Goal: Task Accomplishment & Management: Use online tool/utility

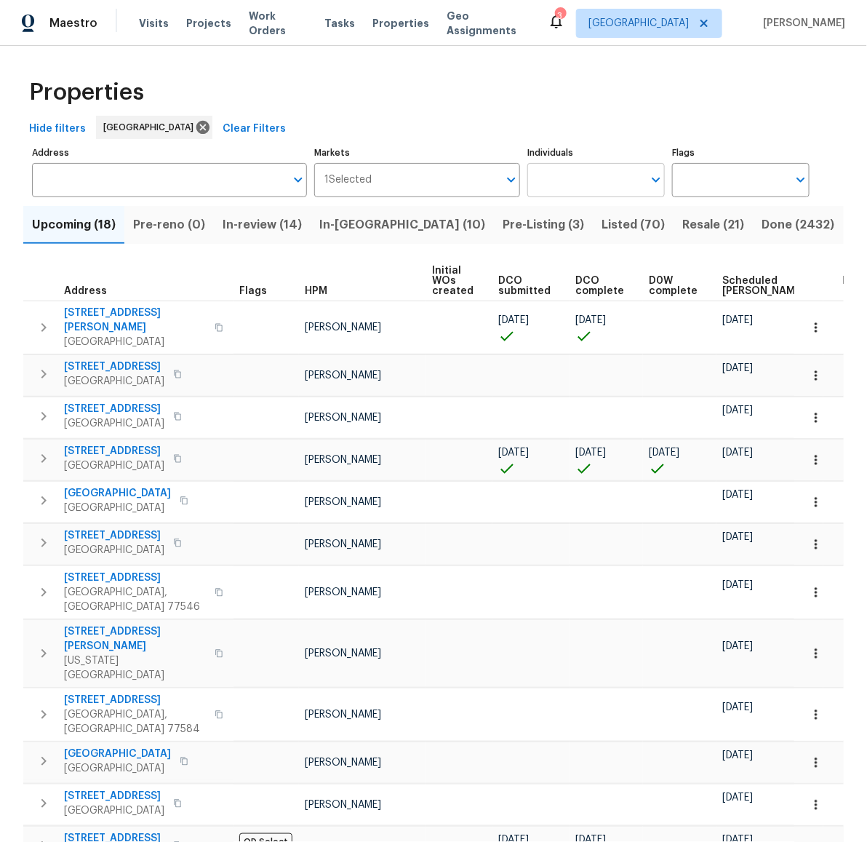
click at [543, 186] on input "Individuals" at bounding box center [585, 180] width 116 height 34
type input "andy"
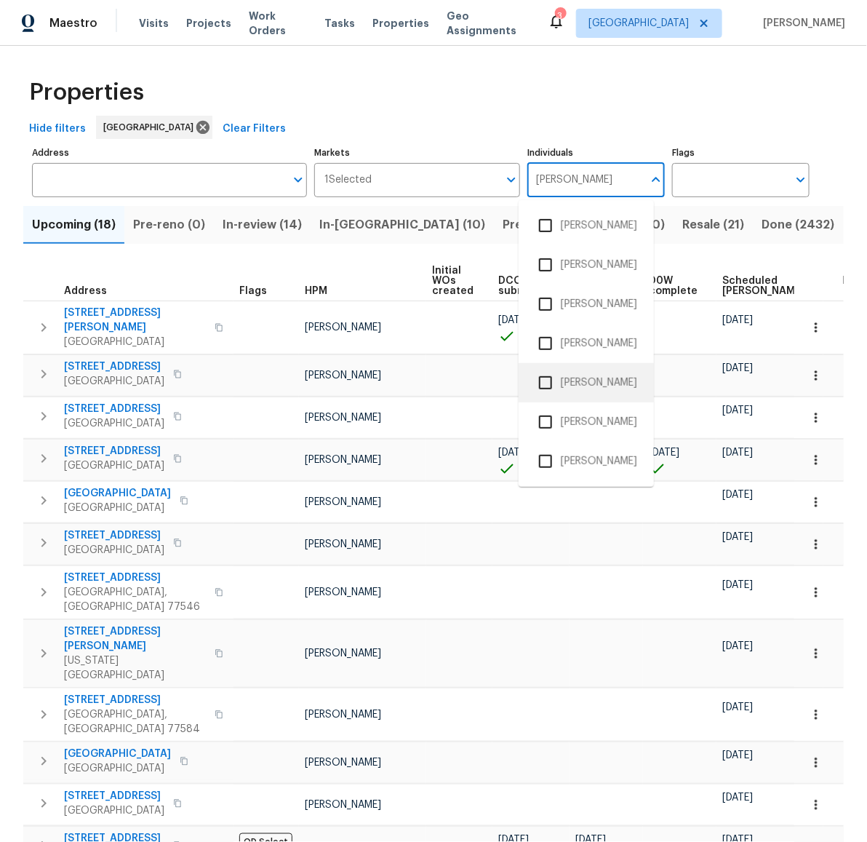
click at [547, 378] on input "checkbox" at bounding box center [545, 382] width 31 height 31
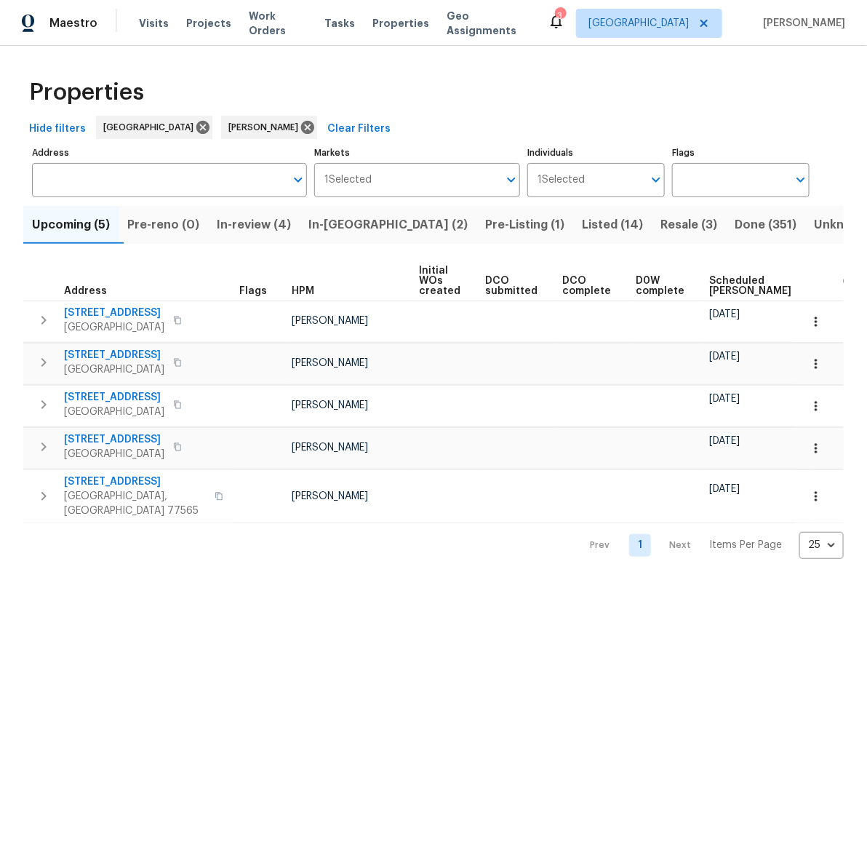
click at [70, 134] on span "Hide filters" at bounding box center [57, 129] width 57 height 18
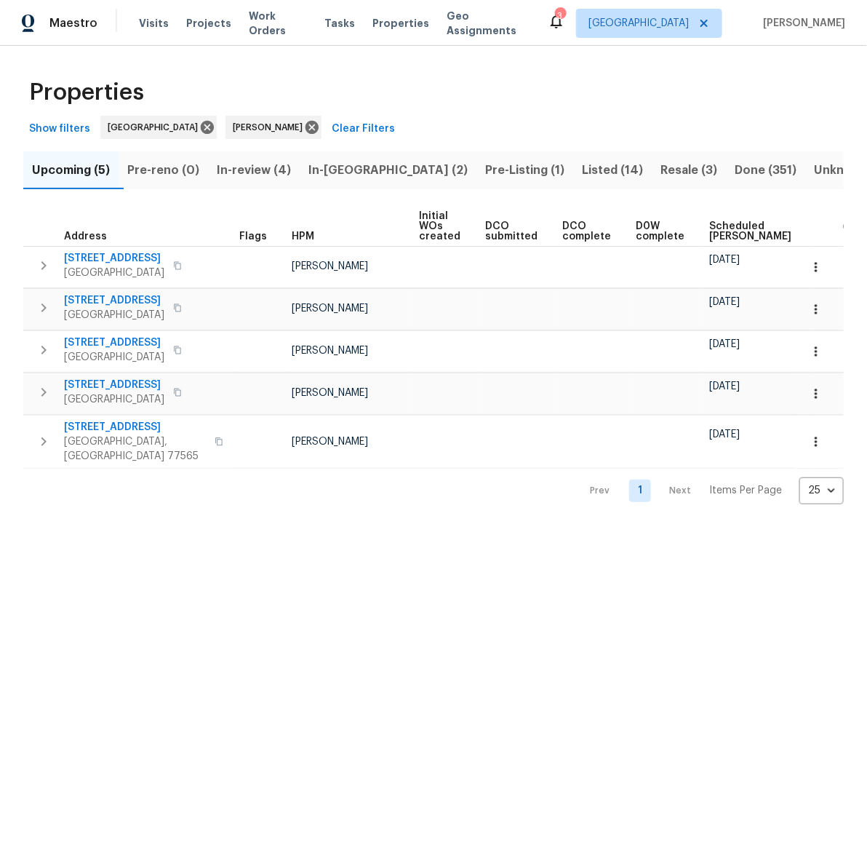
click at [269, 172] on span "In-review (4)" at bounding box center [254, 170] width 74 height 20
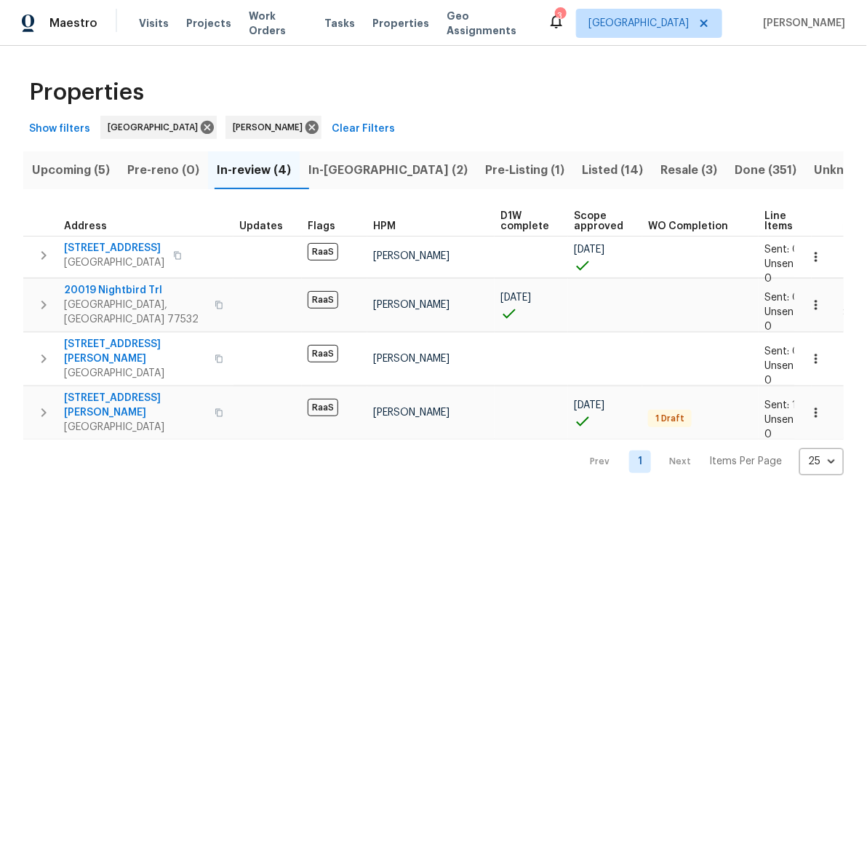
click at [359, 170] on span "In-reno (2)" at bounding box center [387, 170] width 159 height 20
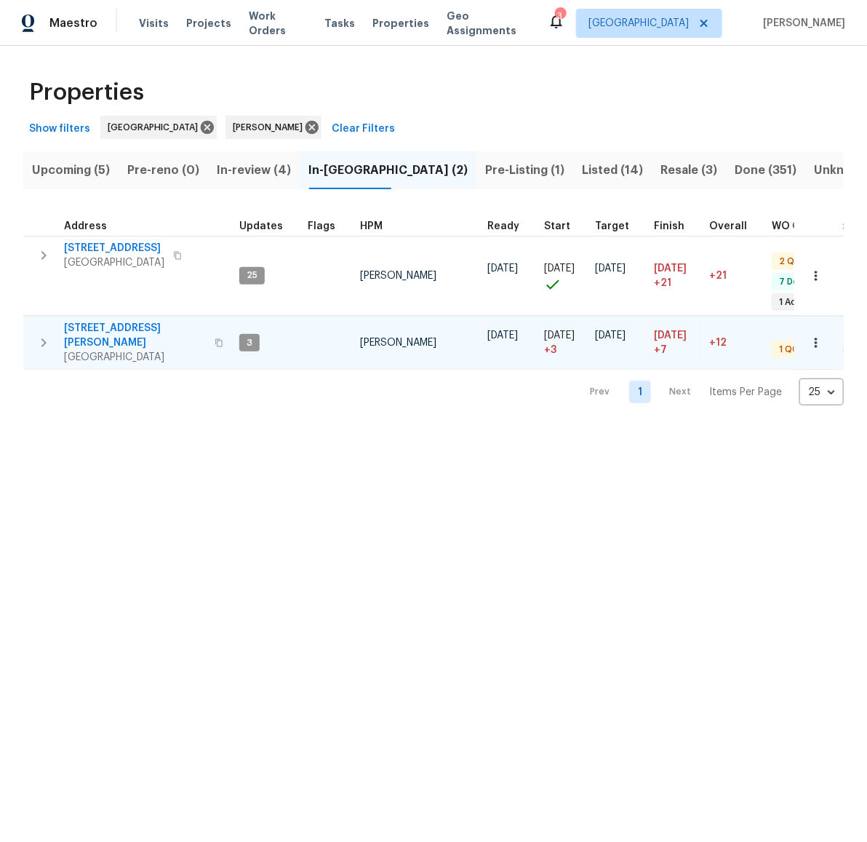
click at [112, 327] on span "10110 Willmont Rd" at bounding box center [135, 335] width 142 height 29
click at [81, 167] on span "Upcoming (5)" at bounding box center [71, 170] width 78 height 20
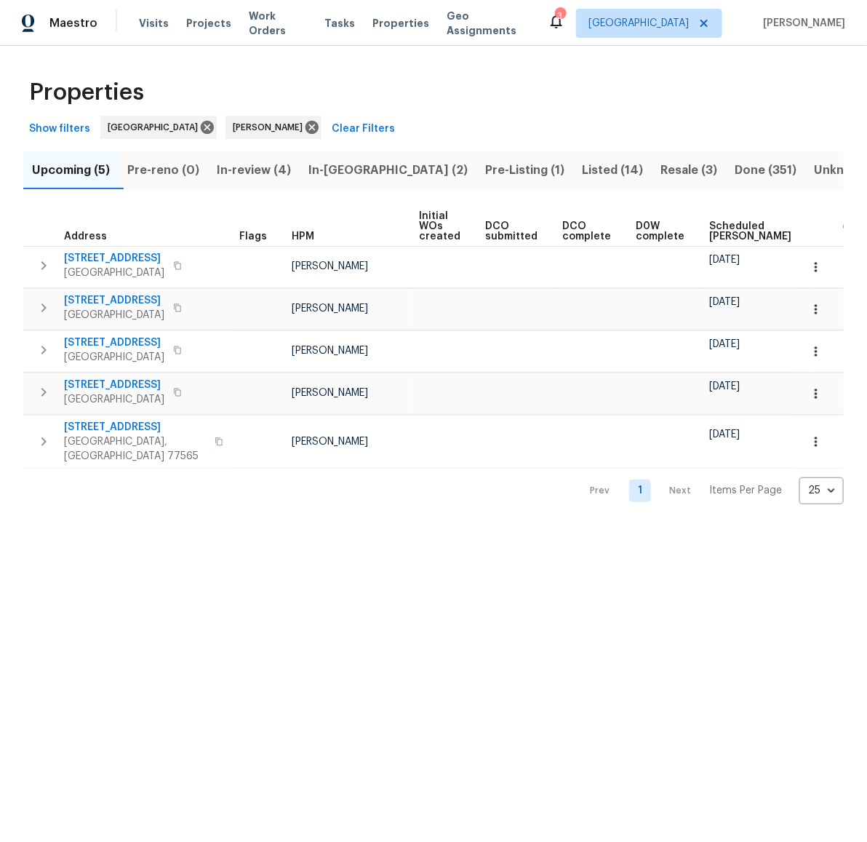
scroll to position [0, 116]
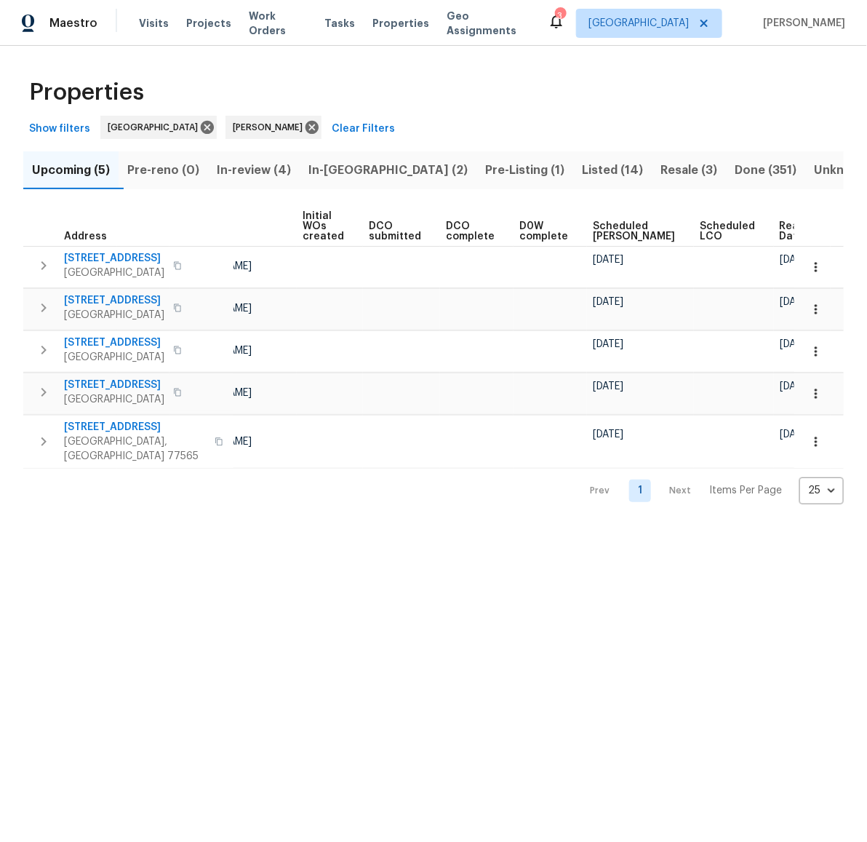
click at [780, 228] on span "Ready Date" at bounding box center [796, 231] width 32 height 20
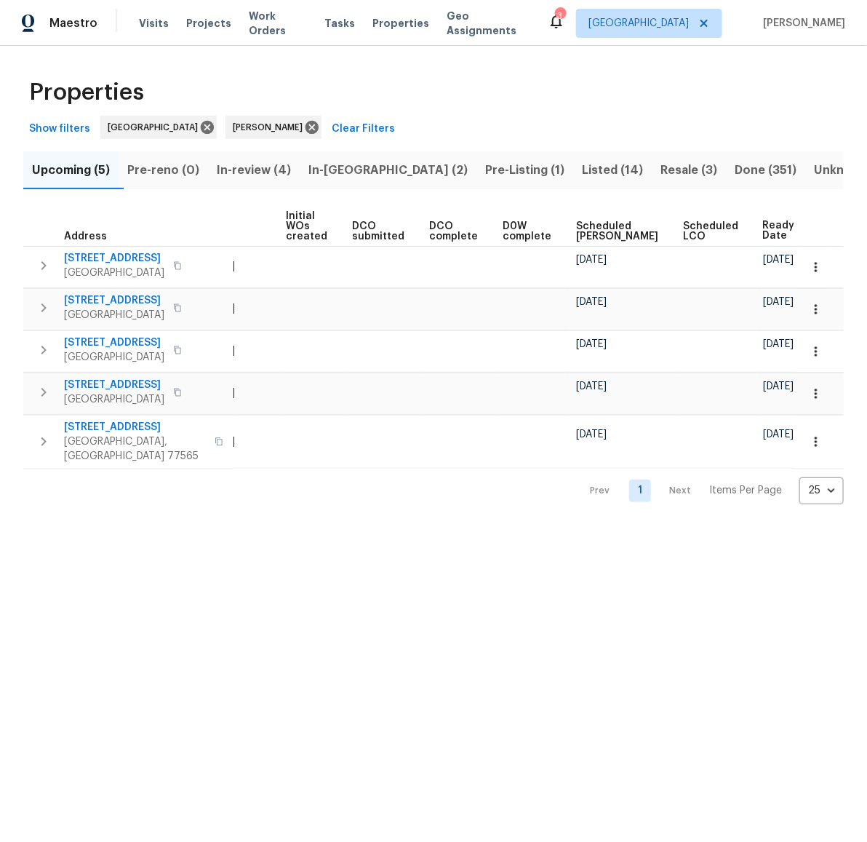
scroll to position [0, 66]
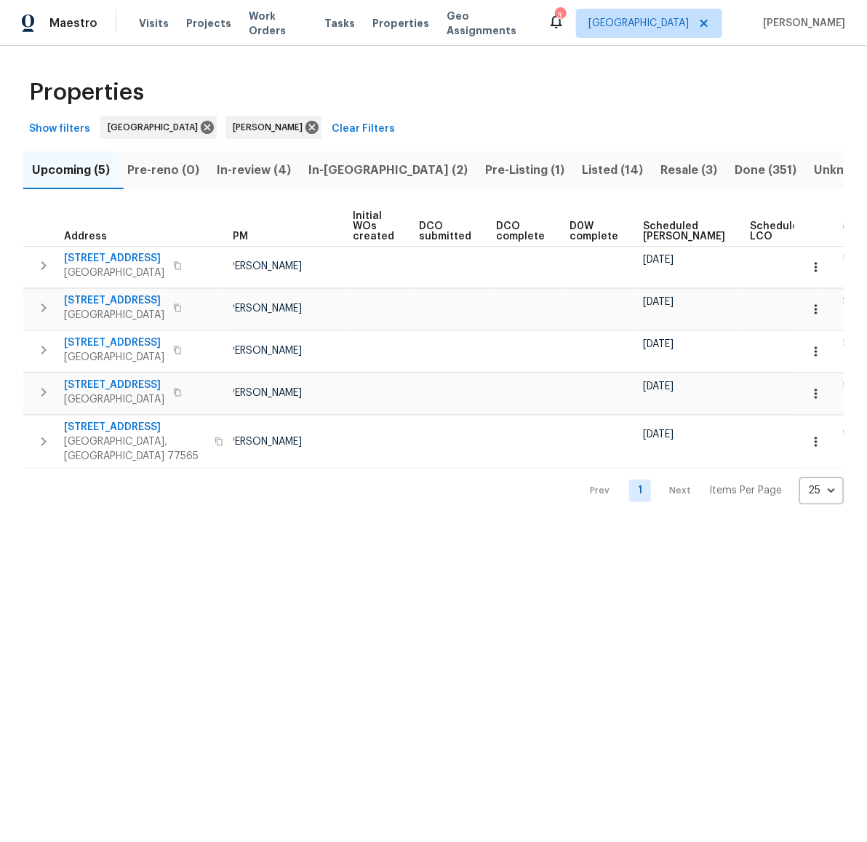
click at [567, 527] on html "Maestro Visits Projects Work Orders Tasks Properties Geo Assignments 3 Houston …" at bounding box center [433, 263] width 867 height 527
click at [593, 527] on html "Maestro Visits Projects Work Orders Tasks Properties Geo Assignments 3 Houston …" at bounding box center [433, 263] width 867 height 527
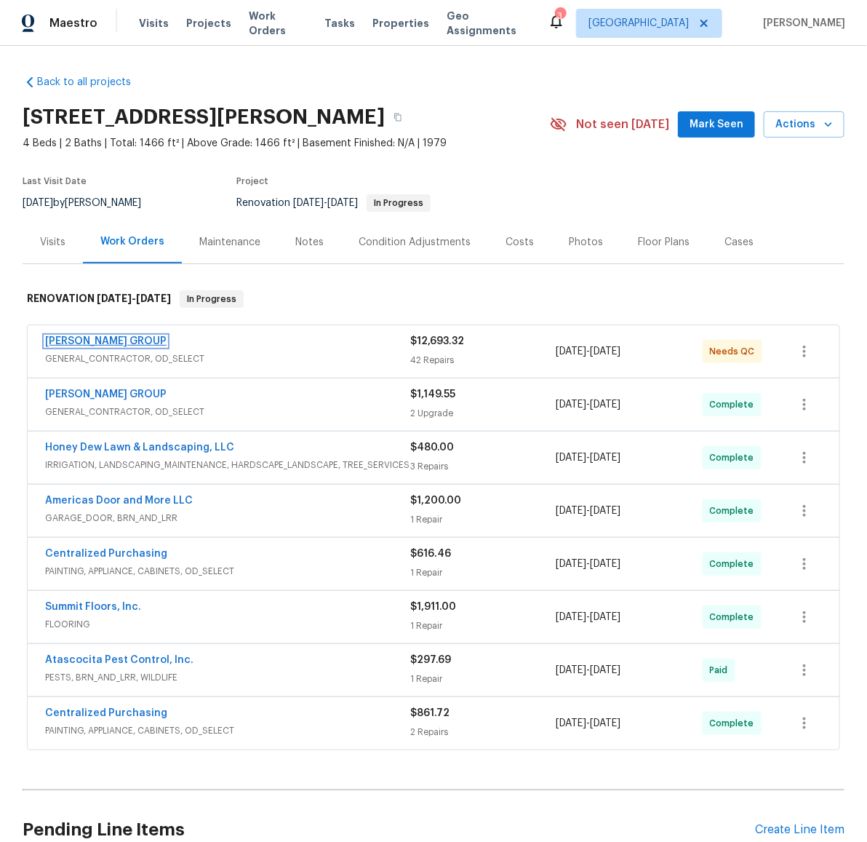
click at [90, 336] on link "BARAKEL VENZ GROUP" at bounding box center [105, 341] width 121 height 10
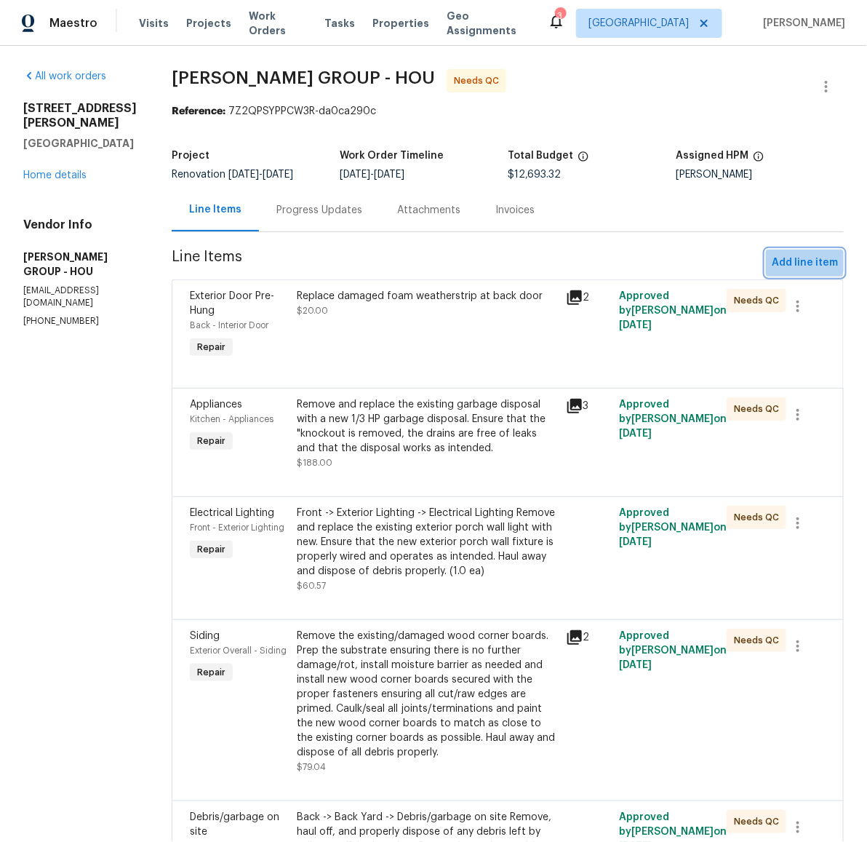
click at [776, 260] on span "Add line item" at bounding box center [805, 263] width 66 height 18
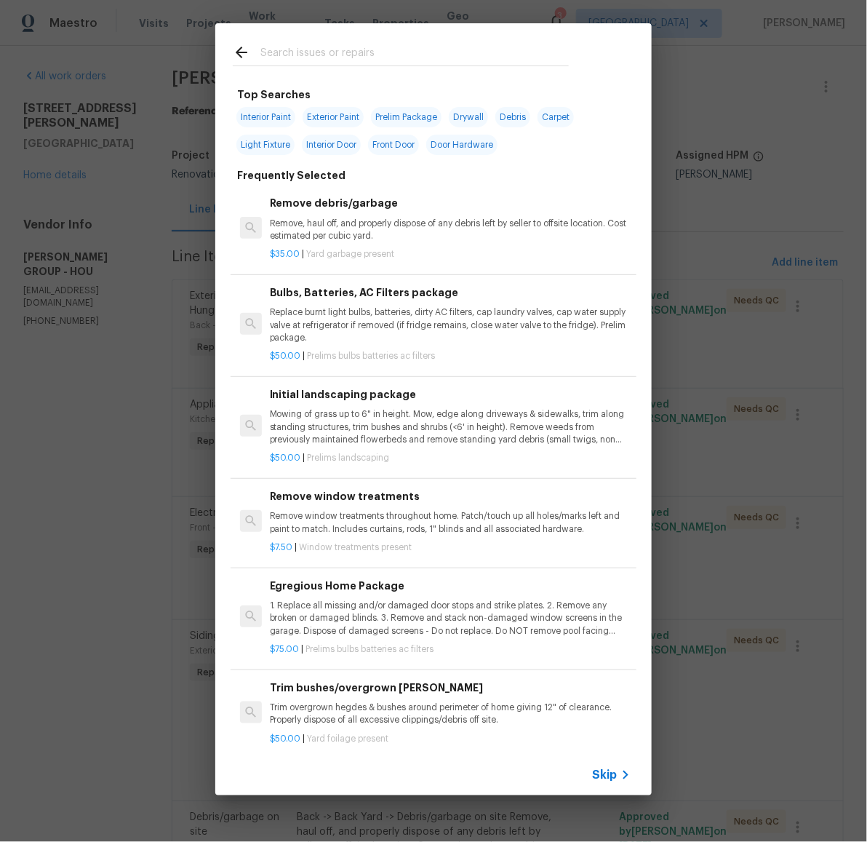
click at [422, 60] on input "text" at bounding box center [414, 55] width 308 height 22
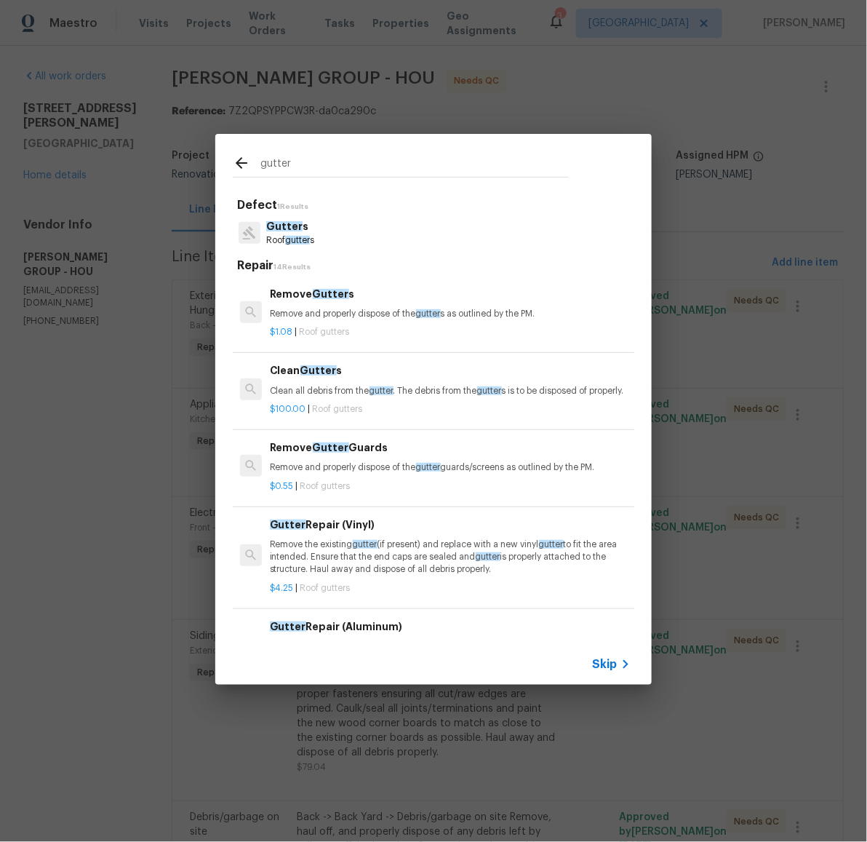
type input "gutter"
click at [303, 394] on p "Clean all debris from the gutter . The debris from the gutter s is to be dispos…" at bounding box center [450, 391] width 361 height 12
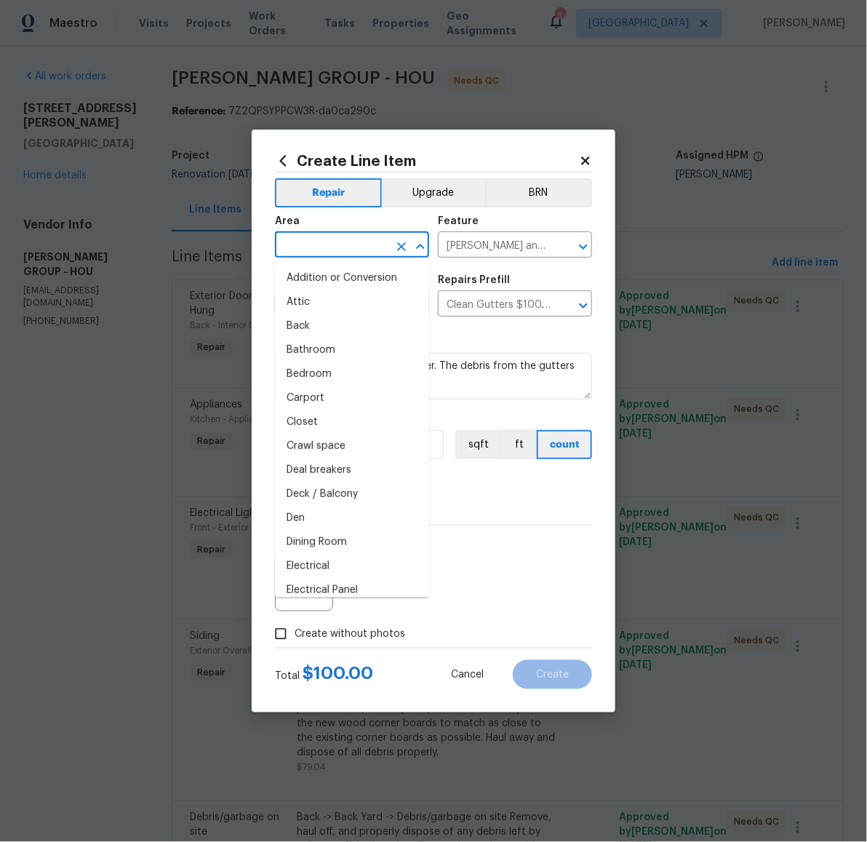
click at [339, 242] on input "text" at bounding box center [331, 246] width 113 height 23
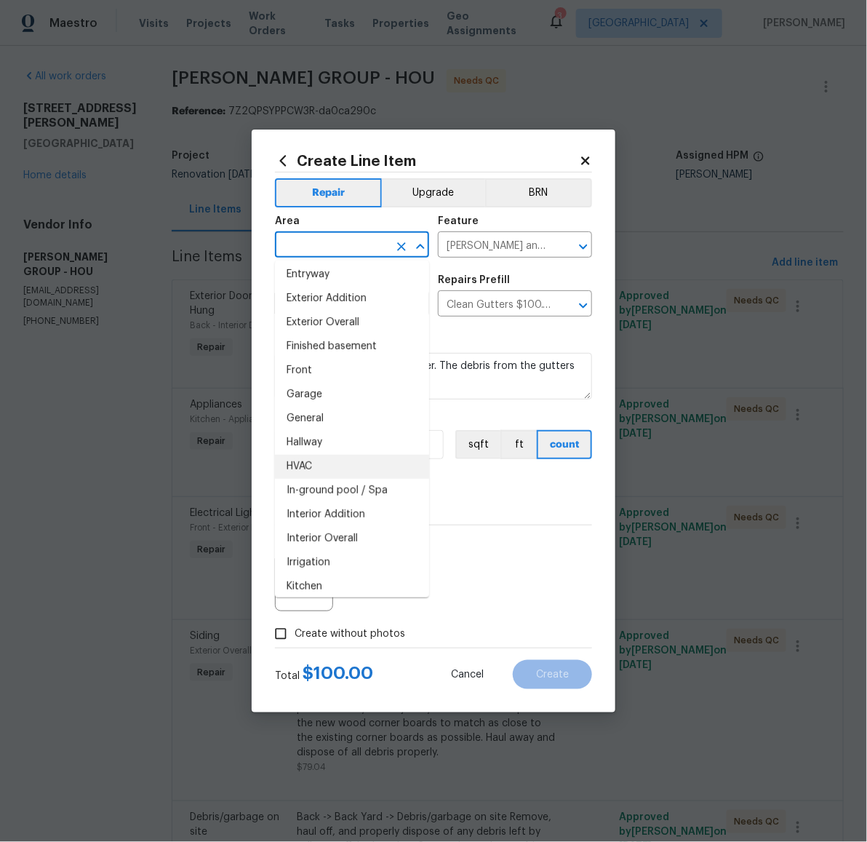
scroll to position [328, 0]
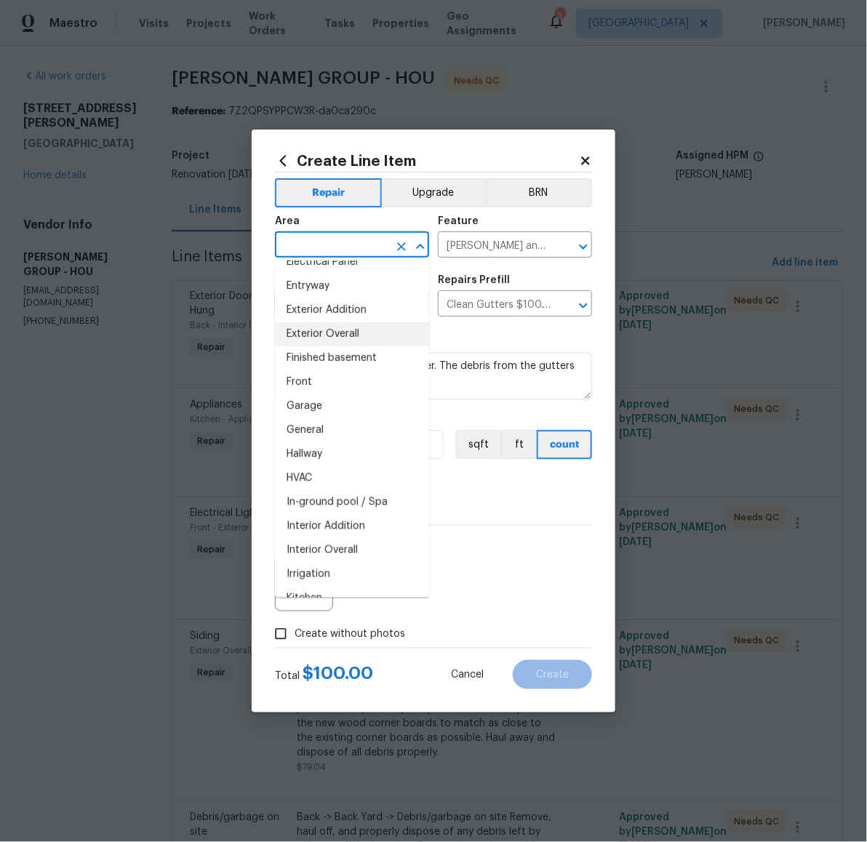
click at [335, 335] on li "Exterior Overall" at bounding box center [352, 334] width 154 height 24
type input "Exterior Overall"
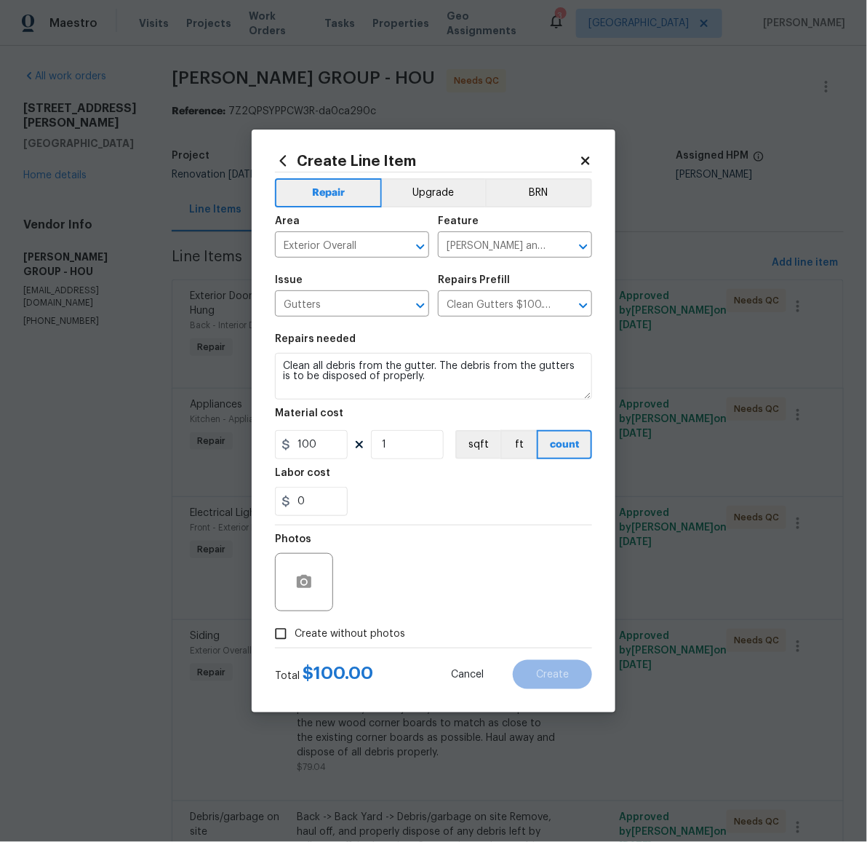
click at [359, 631] on span "Create without photos" at bounding box center [350, 633] width 111 height 15
click at [295, 631] on input "Create without photos" at bounding box center [281, 634] width 28 height 28
checkbox input "true"
click at [440, 598] on textarea at bounding box center [468, 582] width 247 height 58
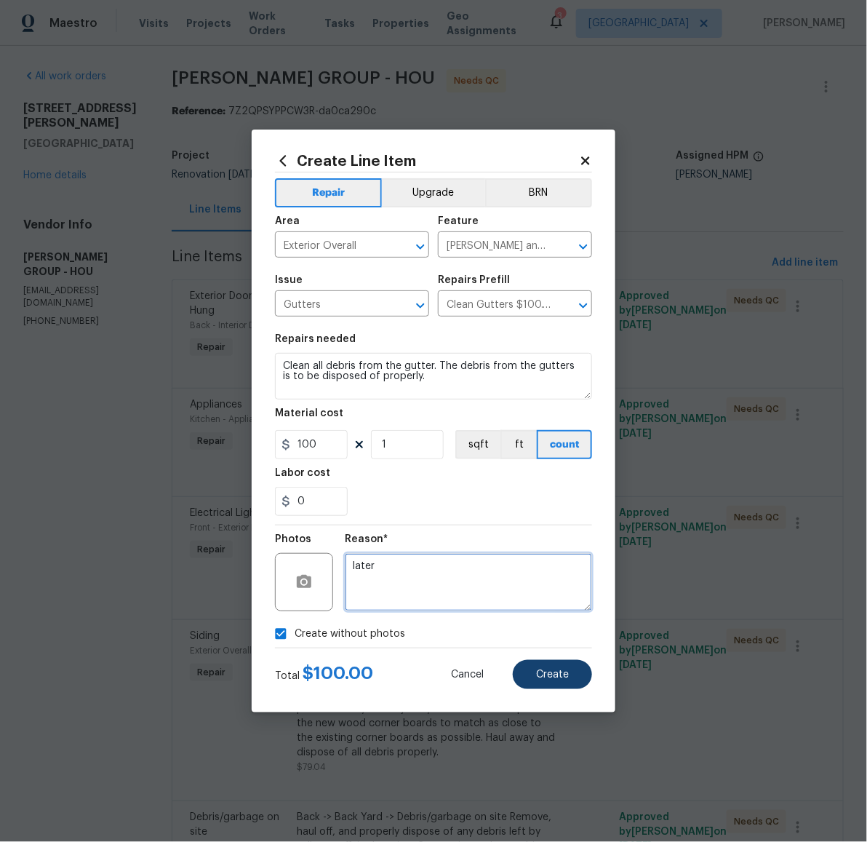
type textarea "later"
click at [567, 678] on span "Create" at bounding box center [552, 674] width 33 height 11
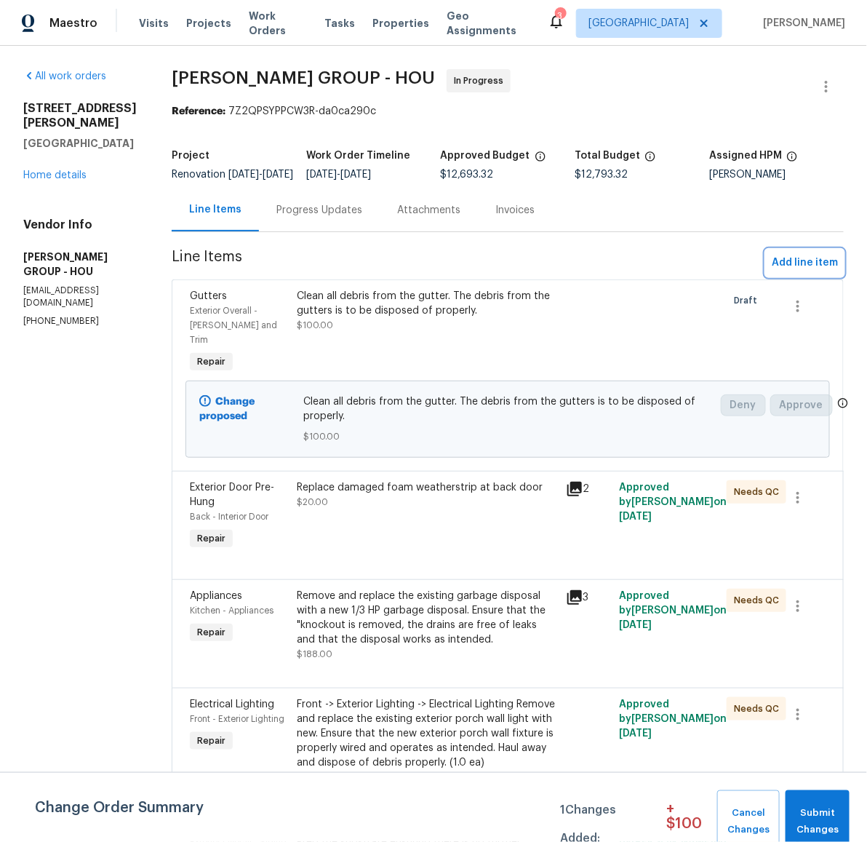
click at [784, 272] on span "Add line item" at bounding box center [805, 263] width 66 height 18
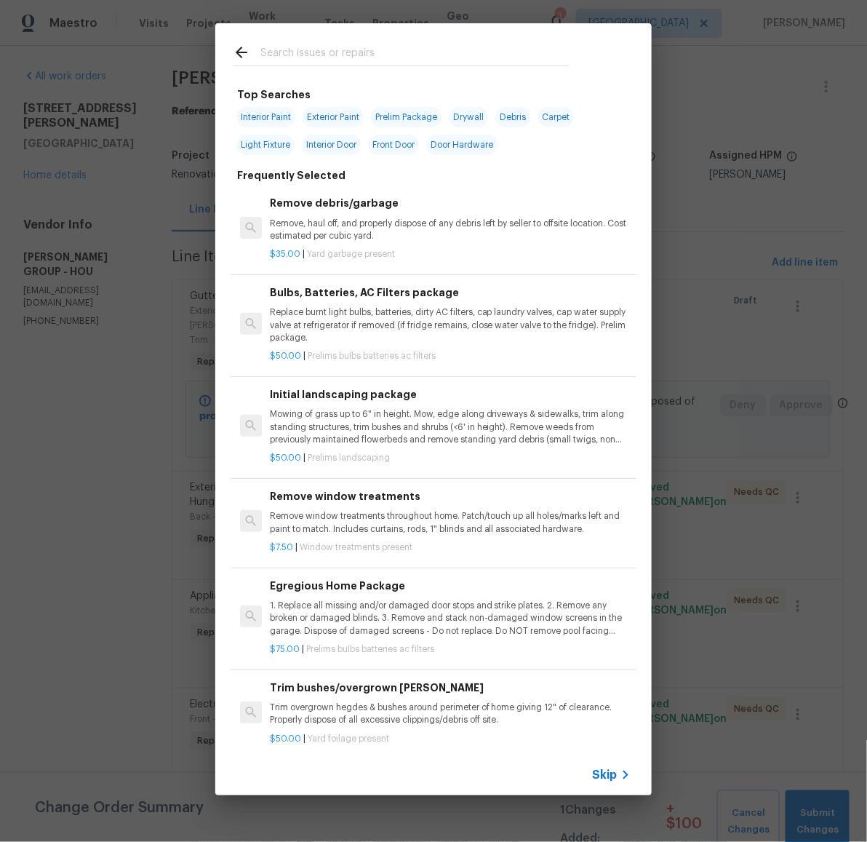
click at [378, 50] on input "text" at bounding box center [414, 55] width 308 height 22
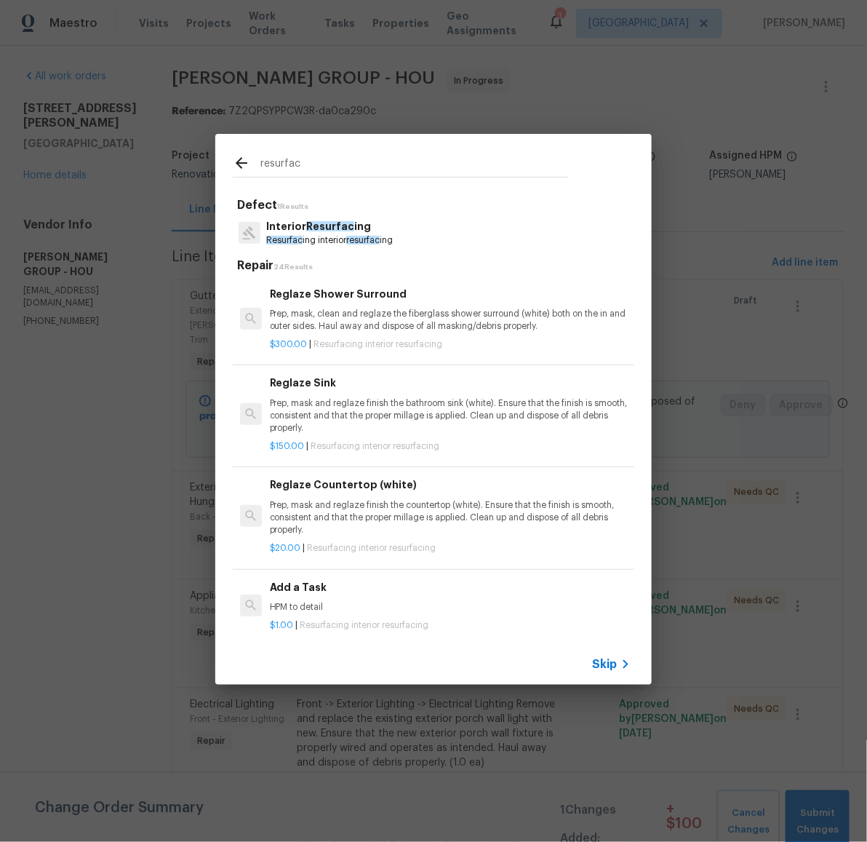
scroll to position [37, 0]
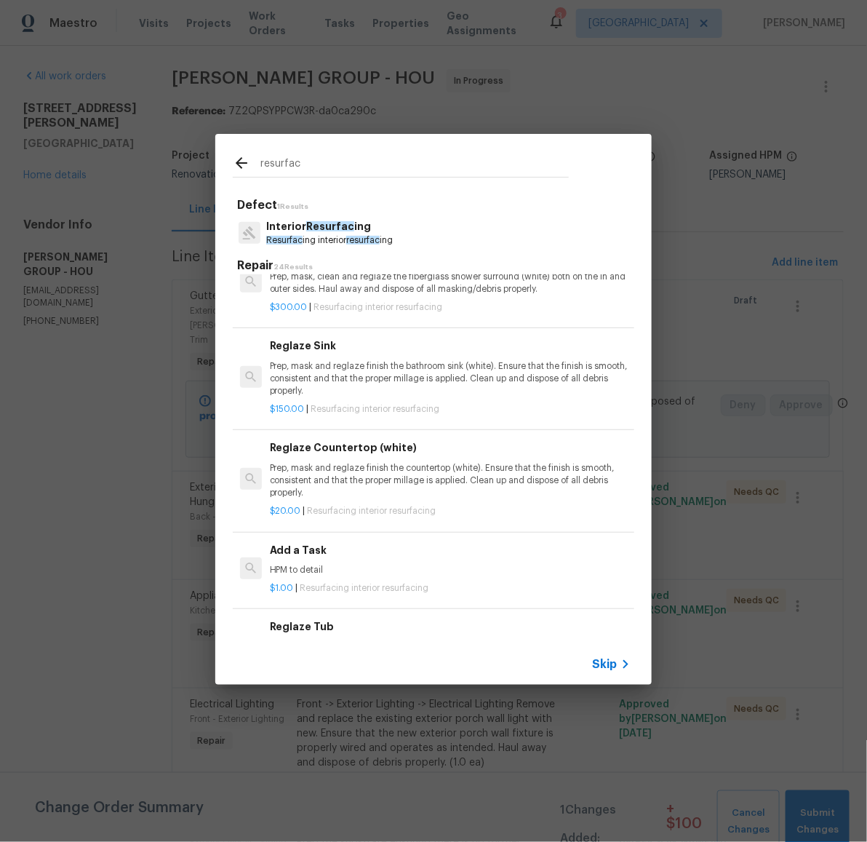
type input "resurfac"
click at [351, 472] on p "Prep, mask and reglaze finish the countertop (white). Ensure that the finish is…" at bounding box center [450, 480] width 361 height 37
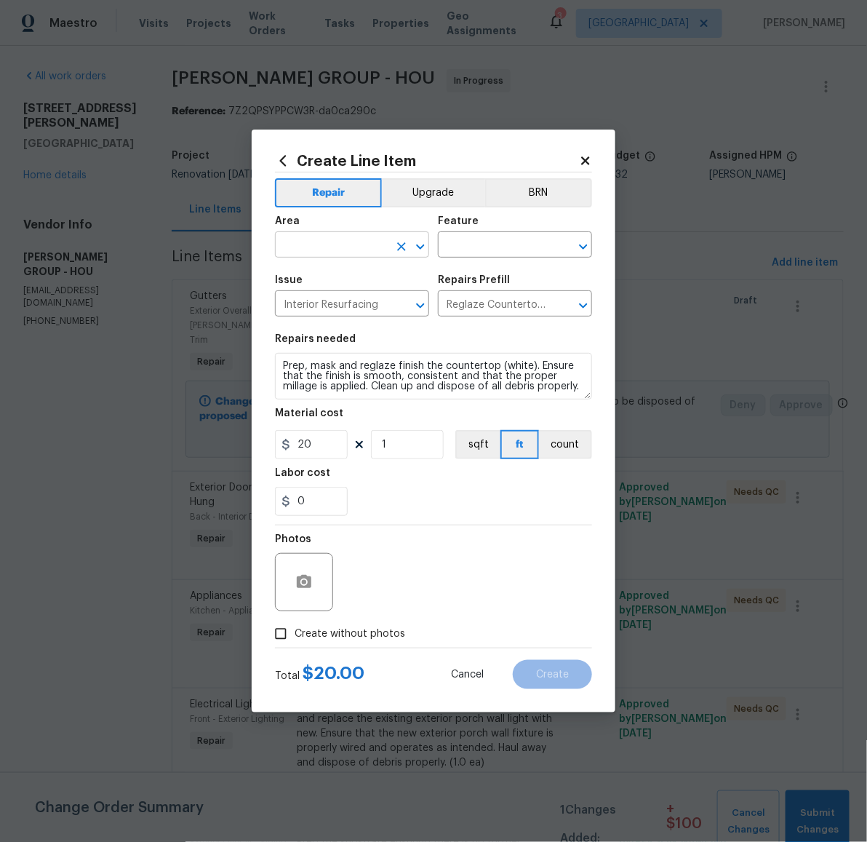
click at [339, 247] on input "text" at bounding box center [331, 246] width 113 height 23
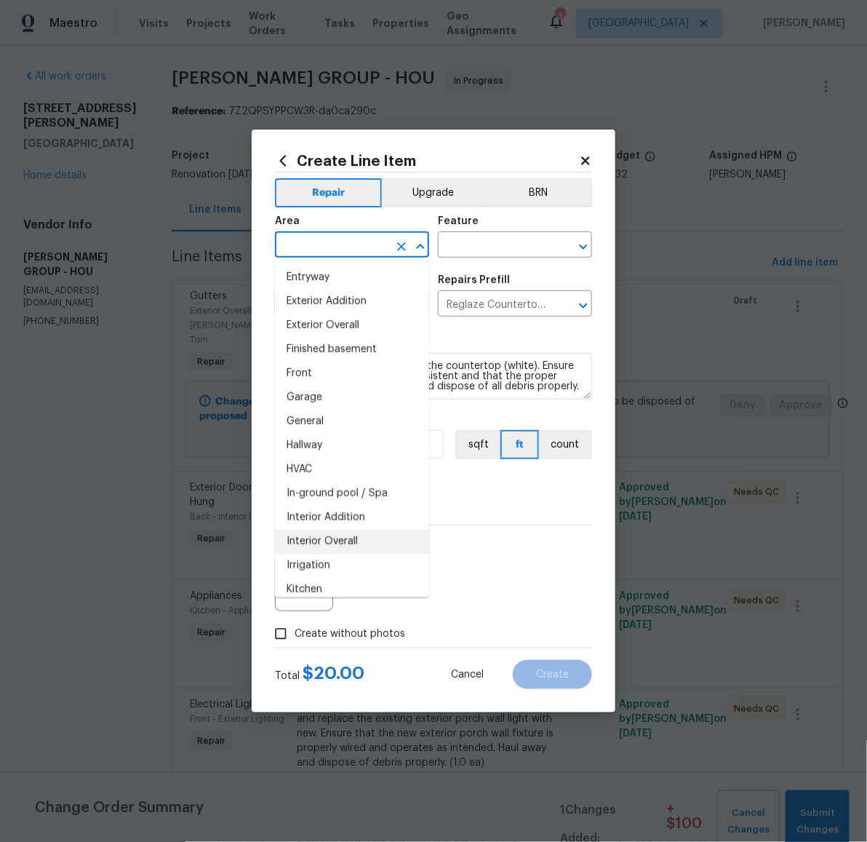
scroll to position [349, 0]
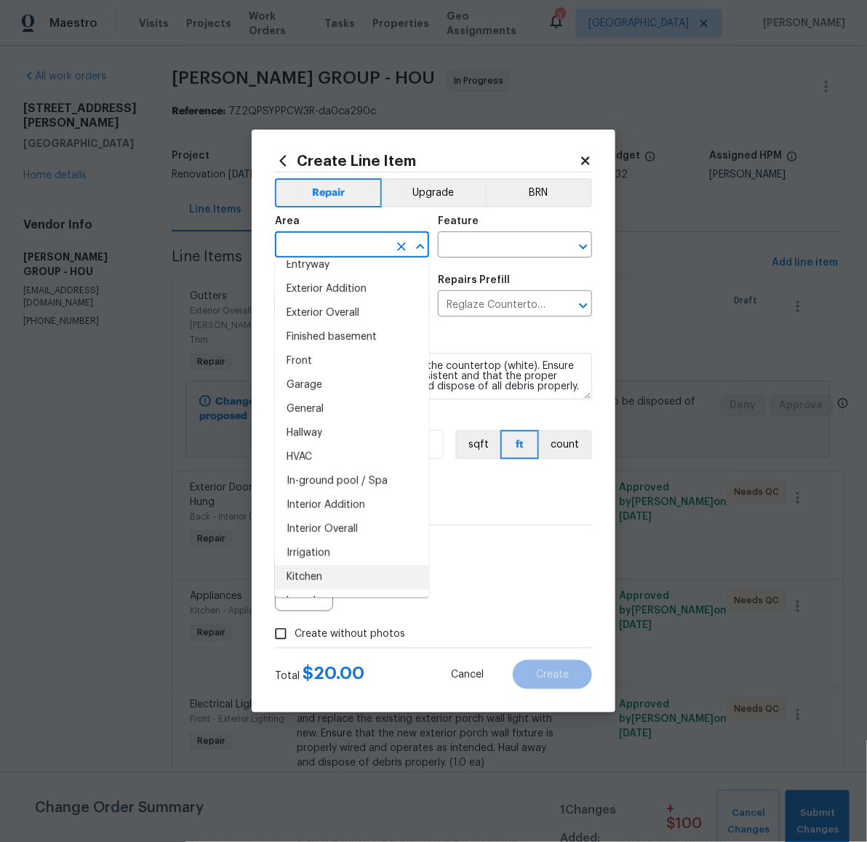
click at [332, 573] on li "Kitchen" at bounding box center [352, 577] width 154 height 24
type input "Kitchen"
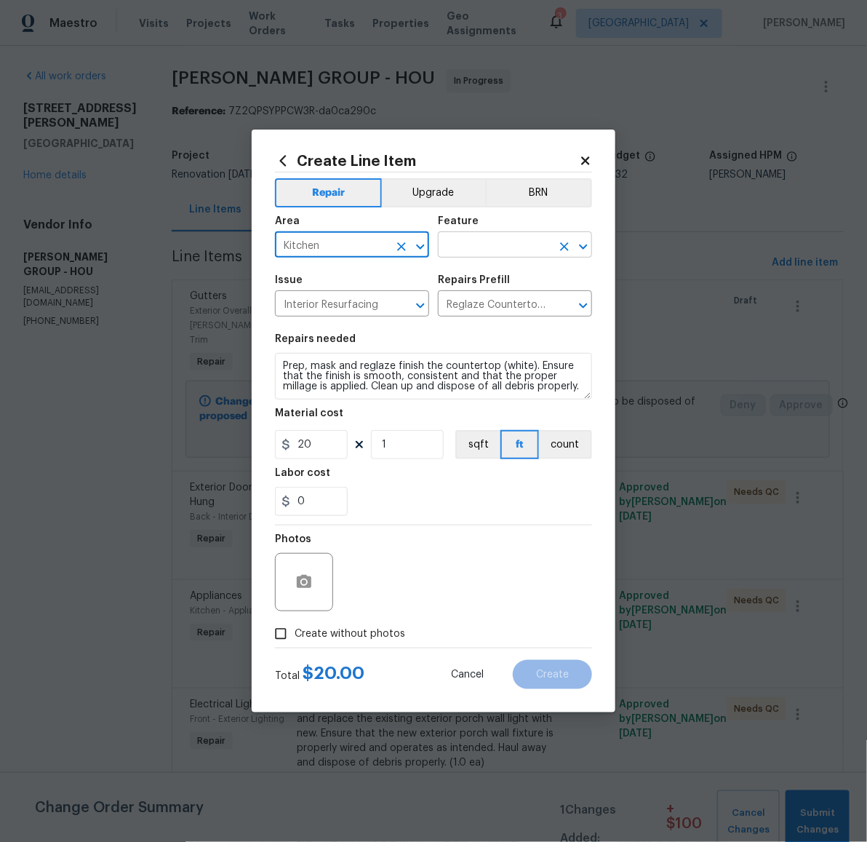
click at [490, 254] on input "text" at bounding box center [494, 246] width 113 height 23
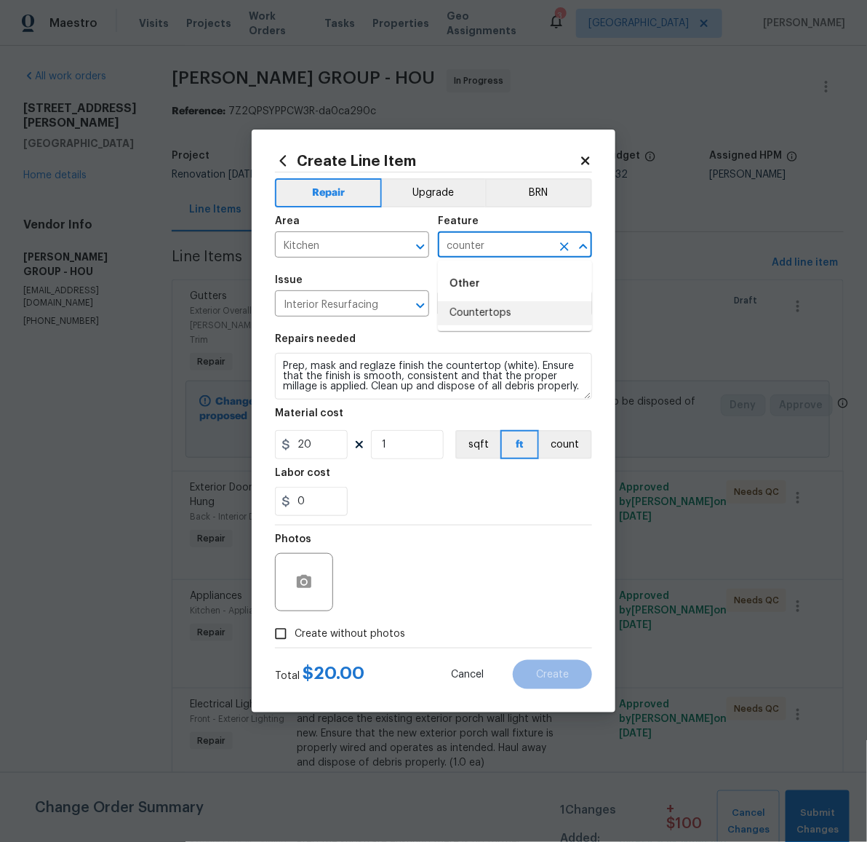
click at [496, 303] on li "Countertops" at bounding box center [515, 313] width 154 height 24
type input "Countertops"
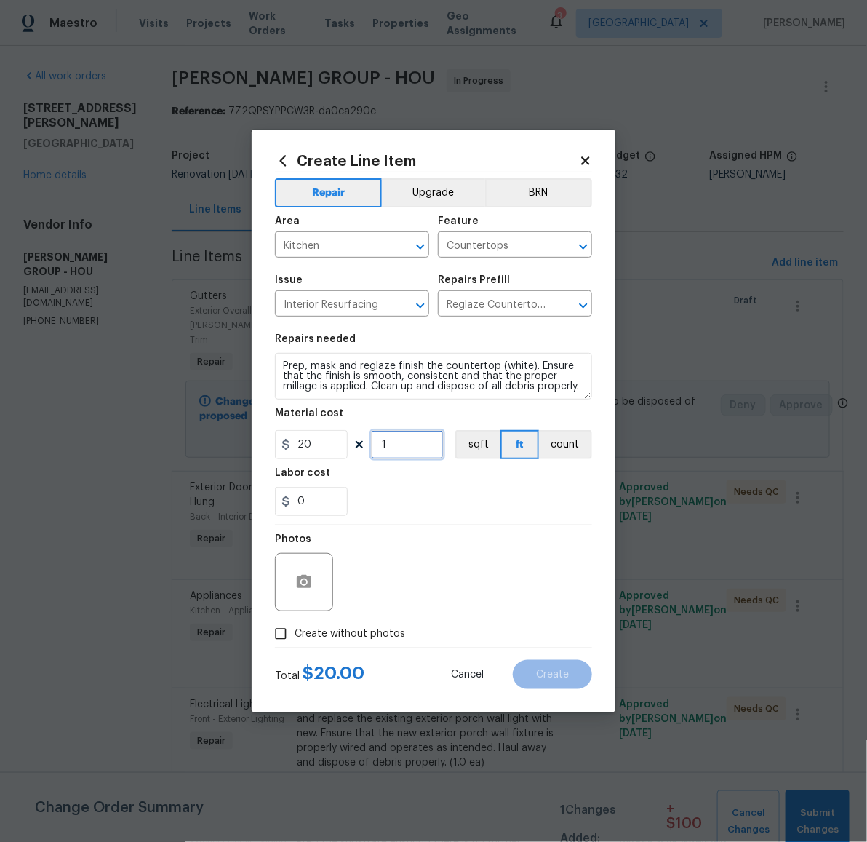
drag, startPoint x: 399, startPoint y: 443, endPoint x: 363, endPoint y: 445, distance: 36.4
click at [369, 444] on div "20 1 sqft ft count" at bounding box center [433, 444] width 317 height 29
type input "10"
click at [351, 633] on span "Create without photos" at bounding box center [350, 633] width 111 height 15
click at [295, 633] on input "Create without photos" at bounding box center [281, 634] width 28 height 28
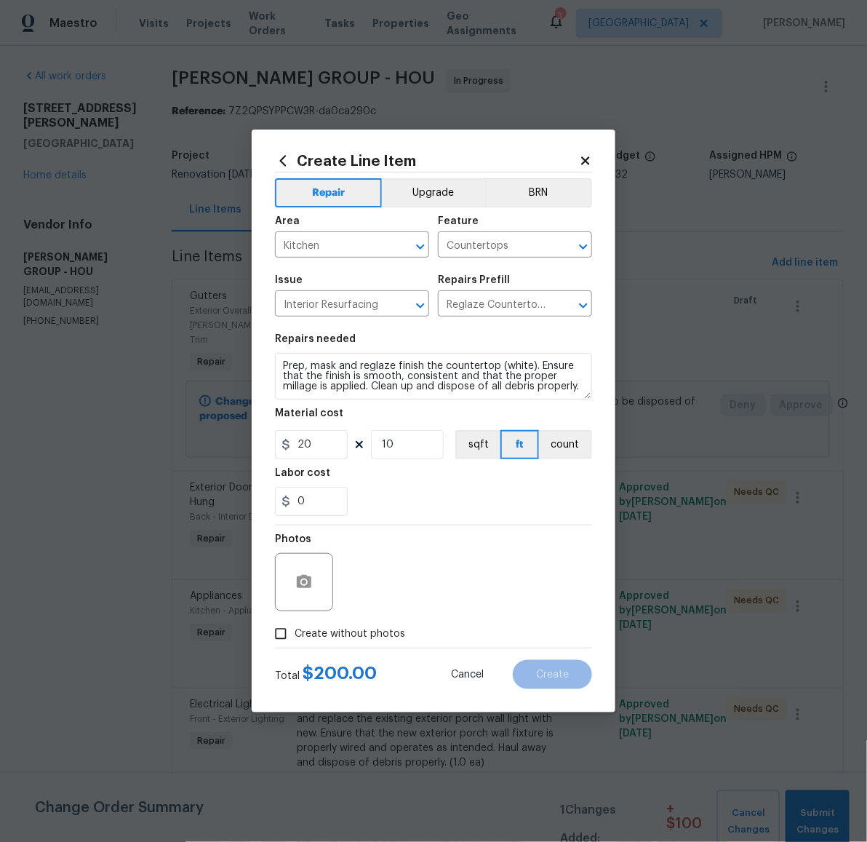
checkbox input "true"
click at [381, 603] on textarea at bounding box center [468, 582] width 247 height 58
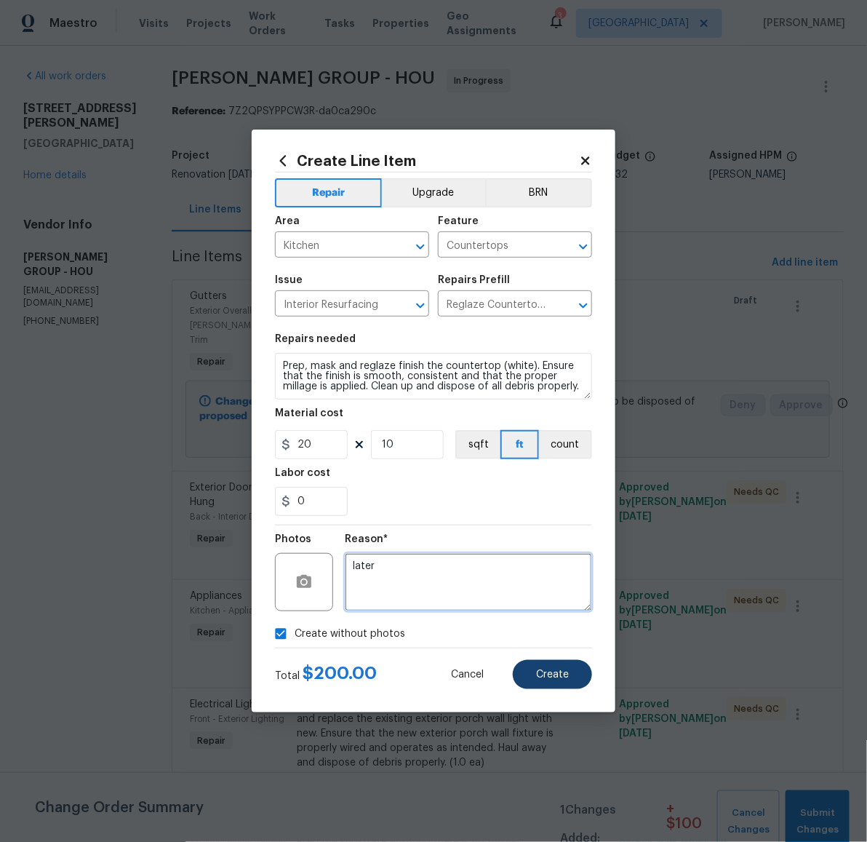
type textarea "later"
click at [571, 674] on button "Create" at bounding box center [552, 674] width 79 height 29
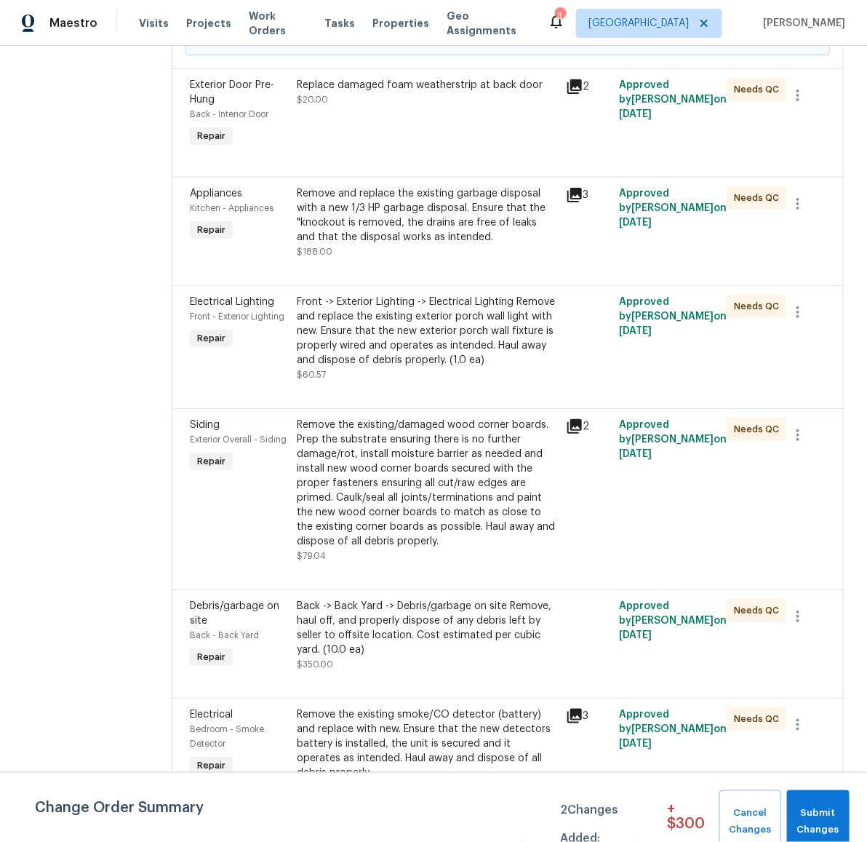
scroll to position [790, 0]
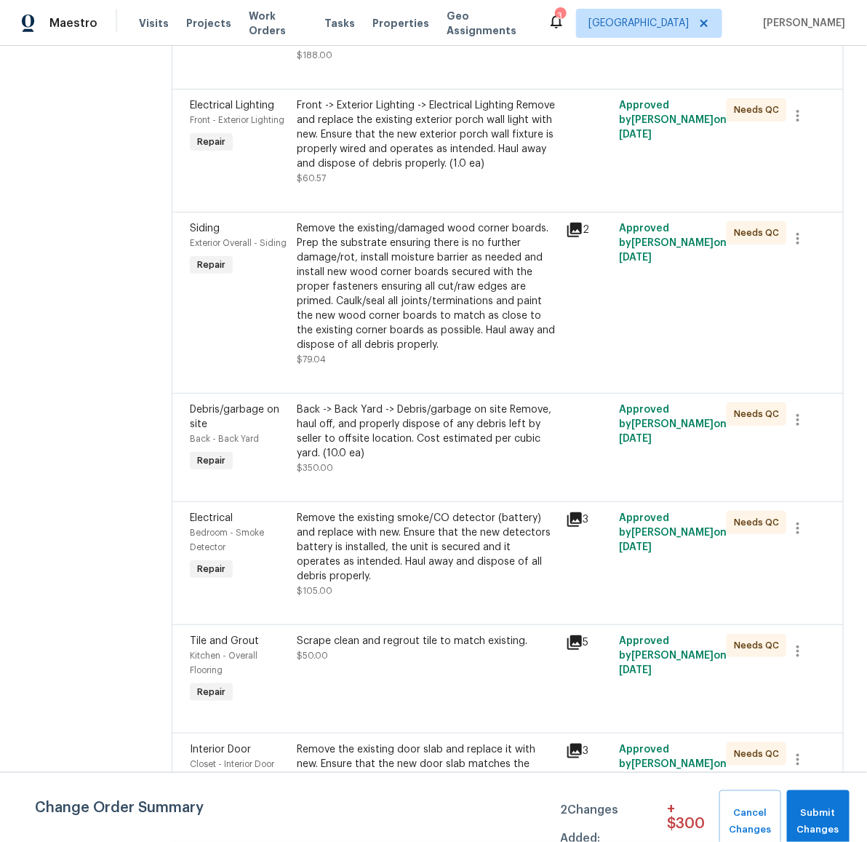
click at [431, 437] on div "Back -> Back Yard -> Debris/garbage on site Remove, haul off, and properly disp…" at bounding box center [428, 431] width 260 height 58
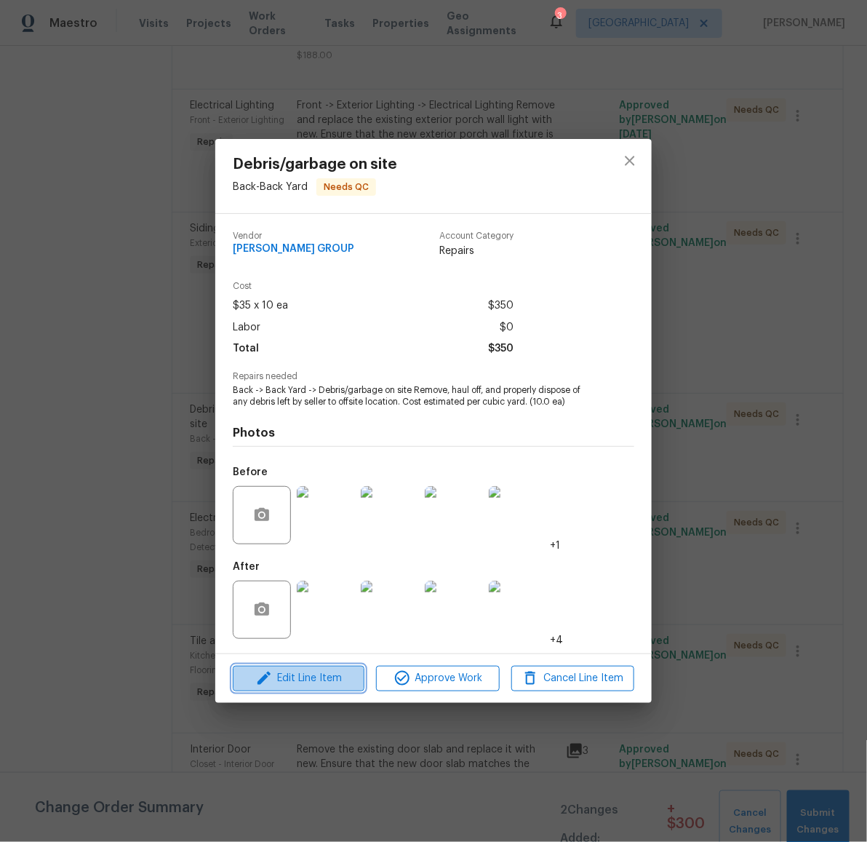
click at [338, 680] on span "Edit Line Item" at bounding box center [298, 678] width 123 height 18
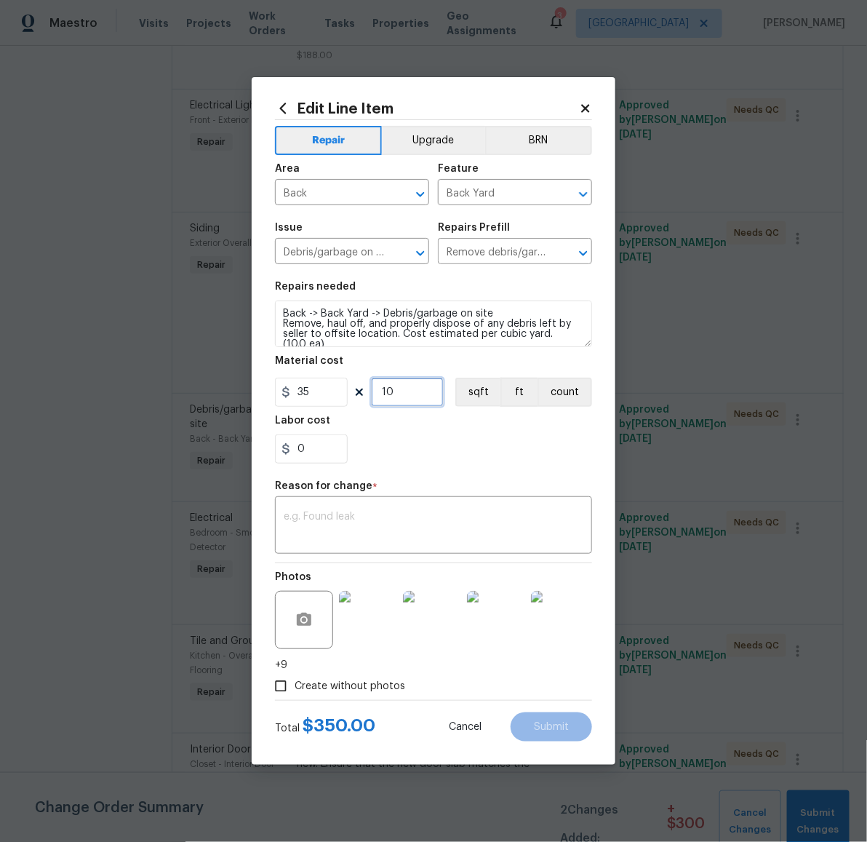
drag, startPoint x: 409, startPoint y: 397, endPoint x: 356, endPoint y: 391, distance: 53.4
click at [356, 391] on div "35 10 sqft ft count" at bounding box center [433, 392] width 317 height 29
type input "15"
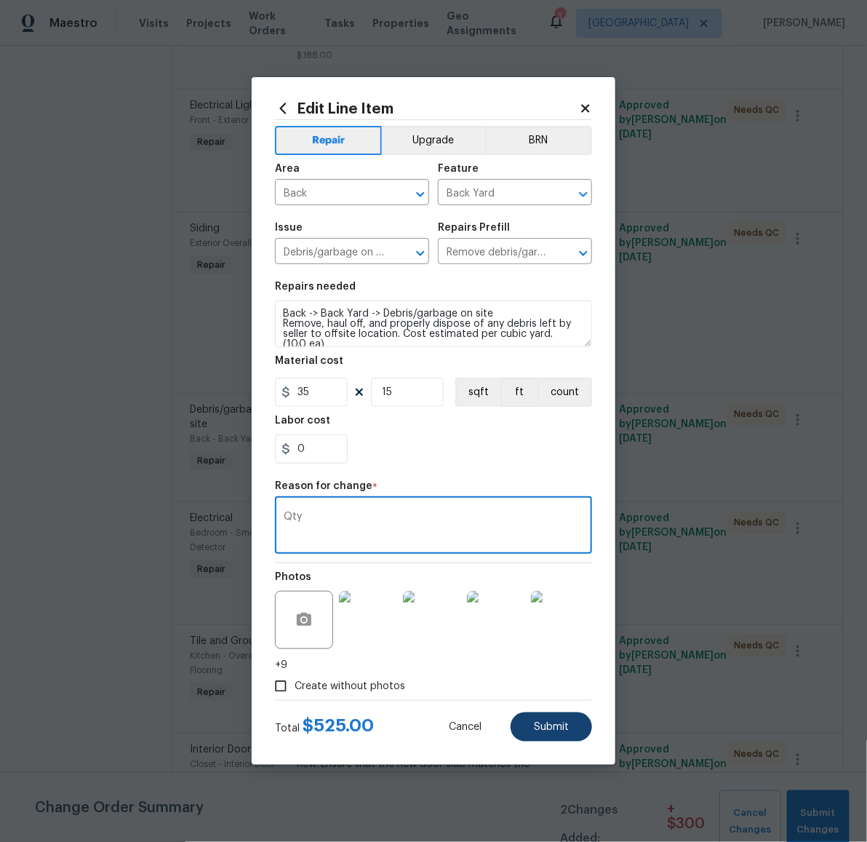
type textarea "Qty"
click at [570, 723] on button "Submit" at bounding box center [551, 726] width 81 height 29
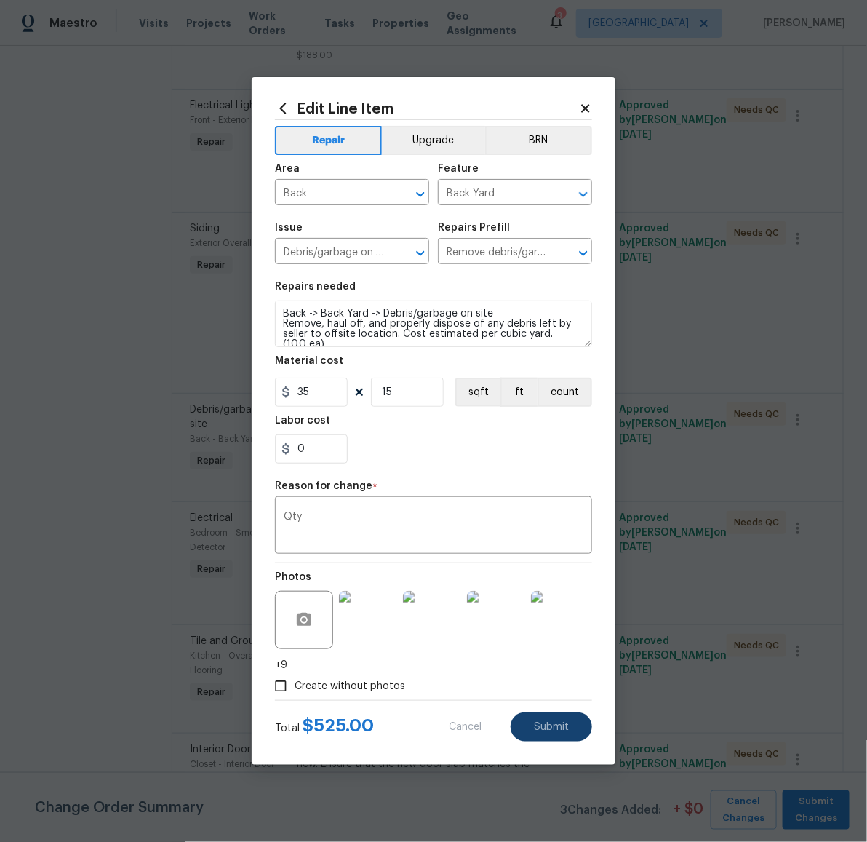
type input "10"
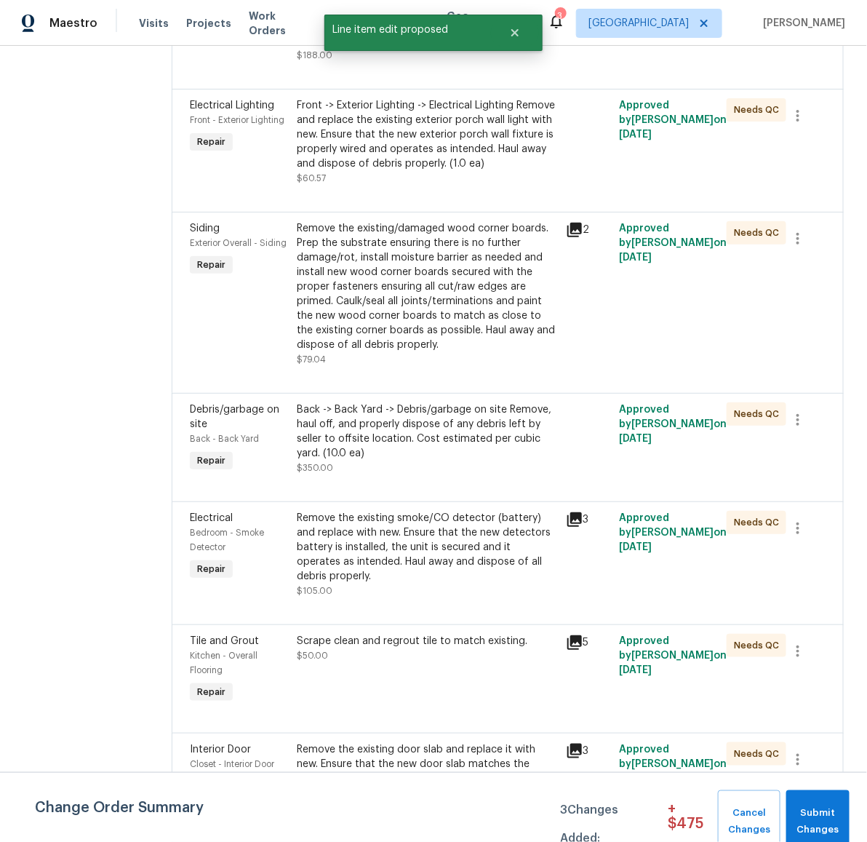
scroll to position [0, 0]
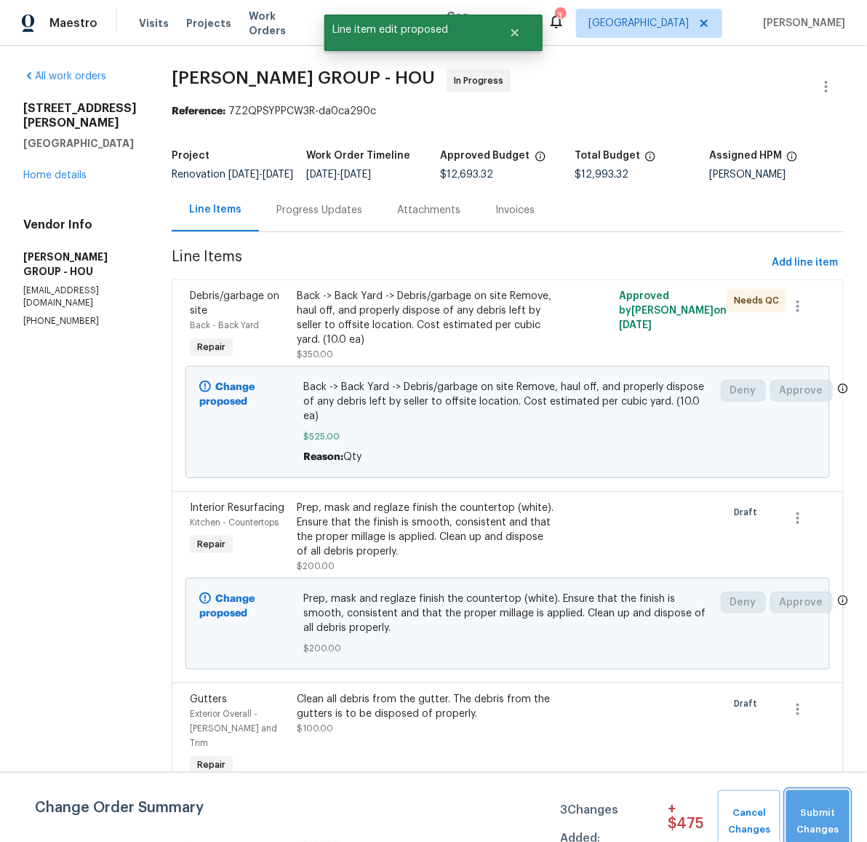
click at [819, 807] on span "Submit Changes" at bounding box center [818, 821] width 49 height 33
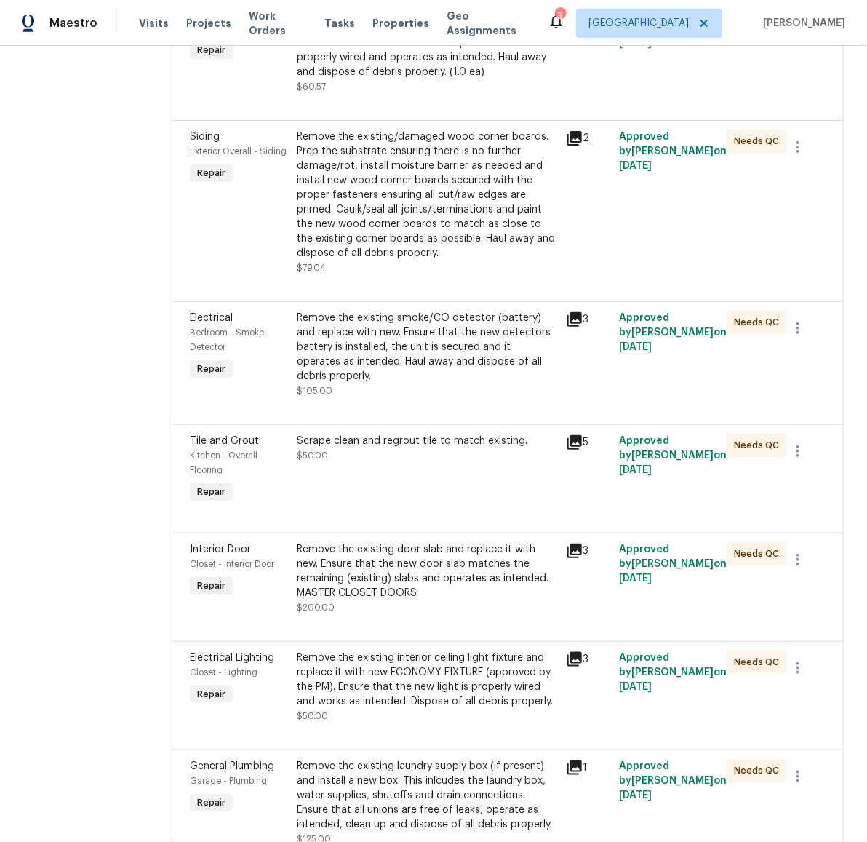
scroll to position [1106, 0]
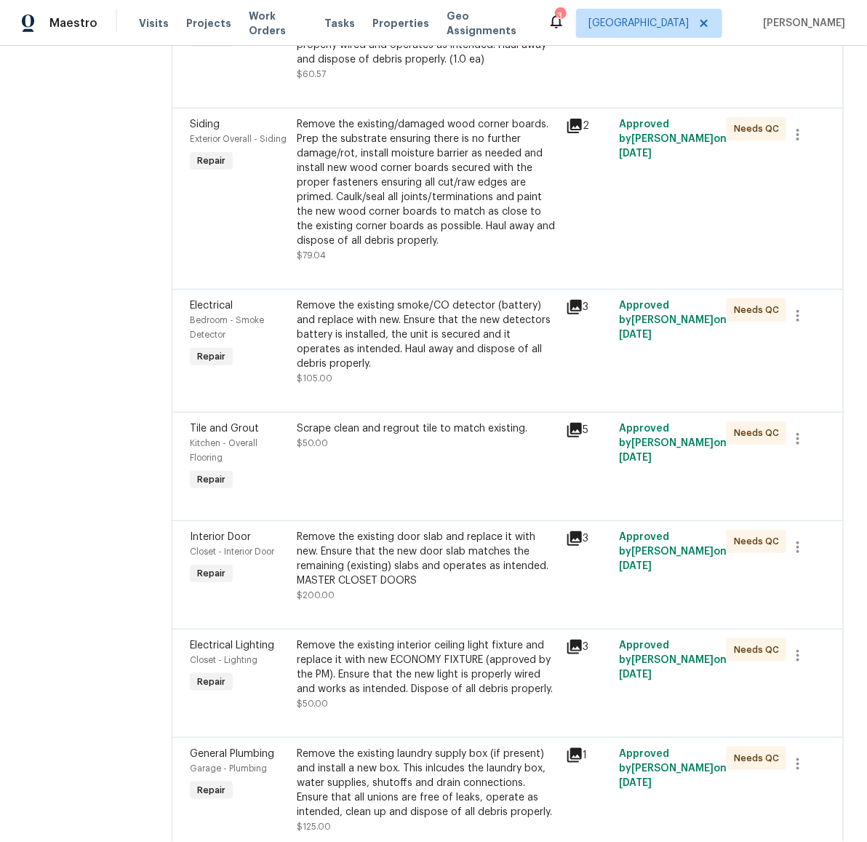
click at [453, 560] on div "Remove the existing door slab and replace it with new. Ensure that the new door…" at bounding box center [428, 559] width 260 height 58
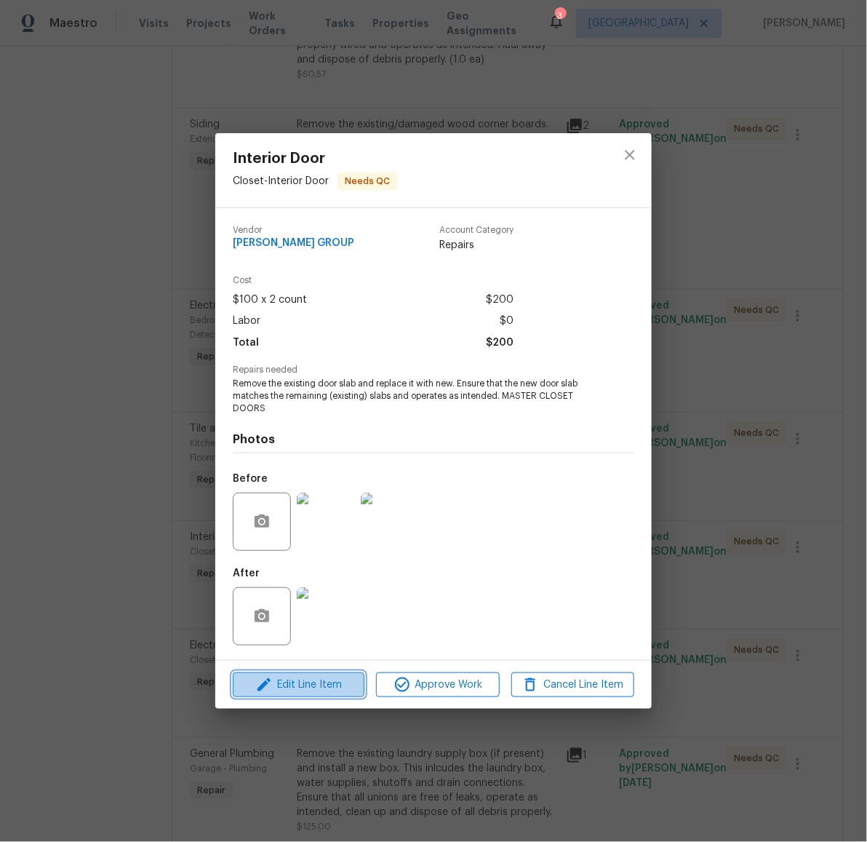
click at [296, 687] on span "Edit Line Item" at bounding box center [298, 685] width 123 height 18
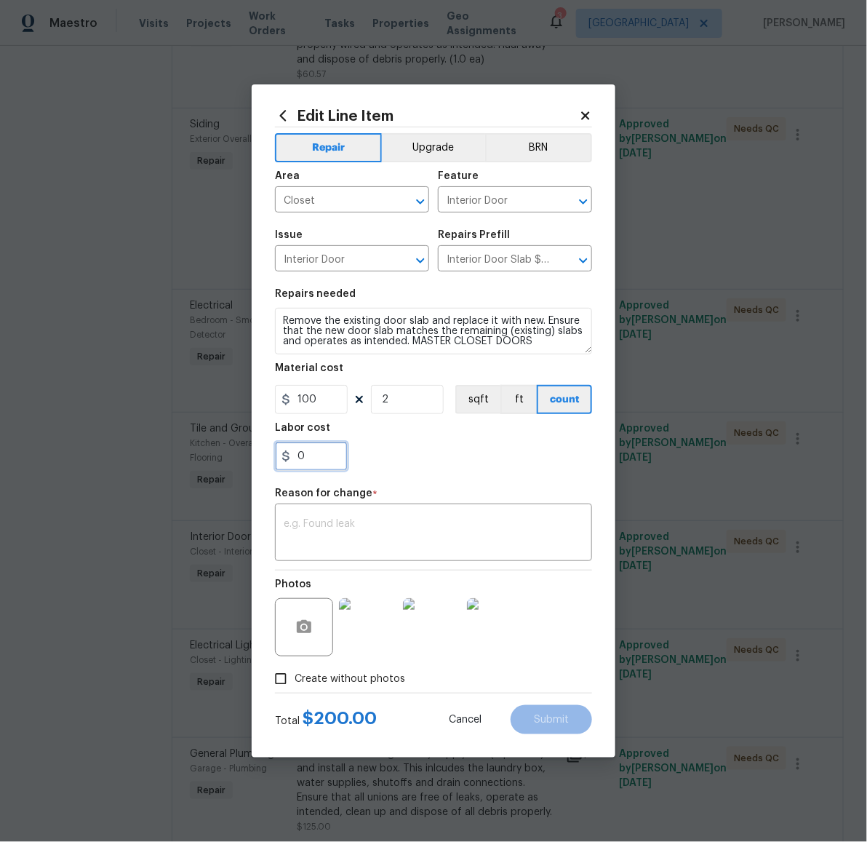
drag, startPoint x: 329, startPoint y: 460, endPoint x: 298, endPoint y: 462, distance: 31.4
click at [298, 462] on input "0" at bounding box center [311, 456] width 73 height 29
drag, startPoint x: 330, startPoint y: 402, endPoint x: 274, endPoint y: 400, distance: 56.1
click at [275, 400] on input "100" at bounding box center [311, 399] width 73 height 29
type input "300"
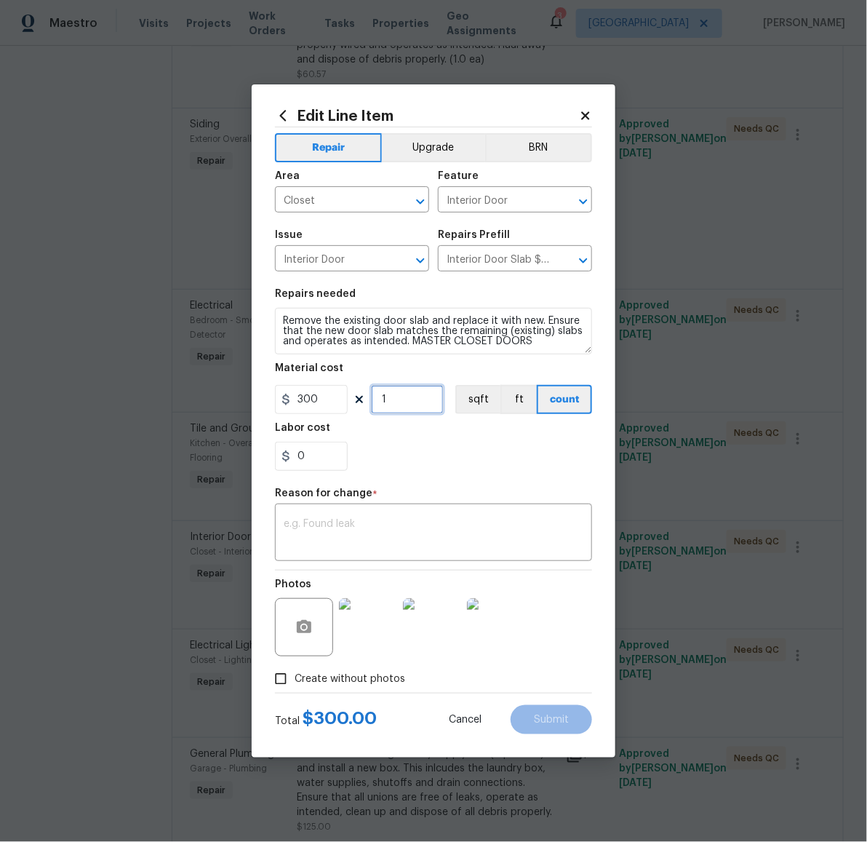
type input "1"
type input "300"
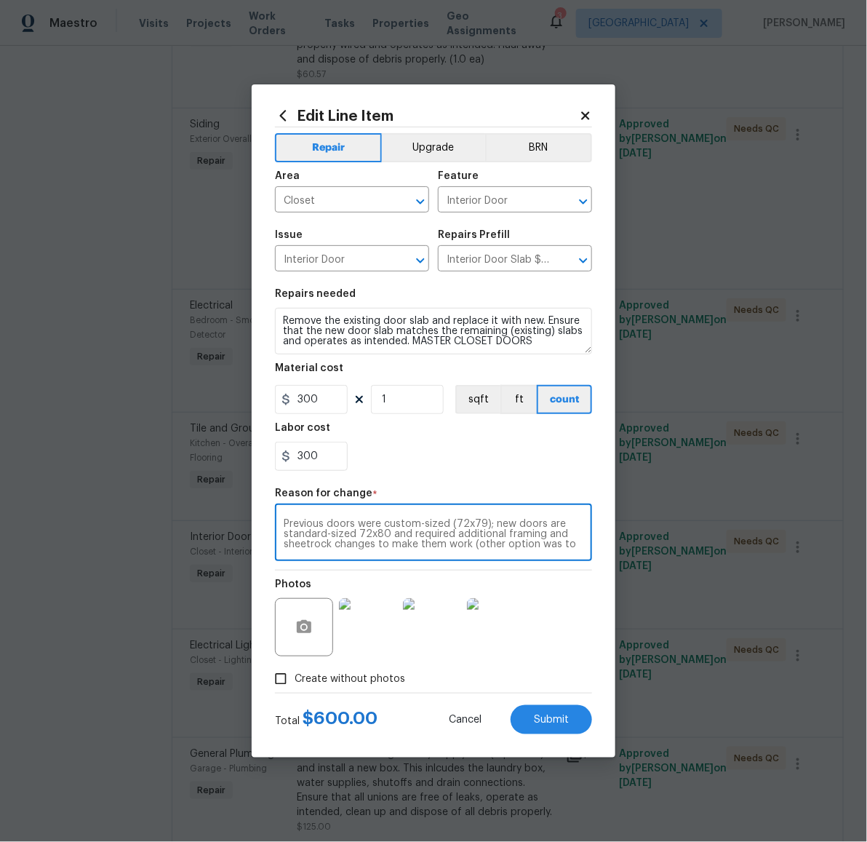
scroll to position [9, 0]
type textarea "Previous doors were custom-sized (72x79); new doors are standard-sized 72x80 an…"
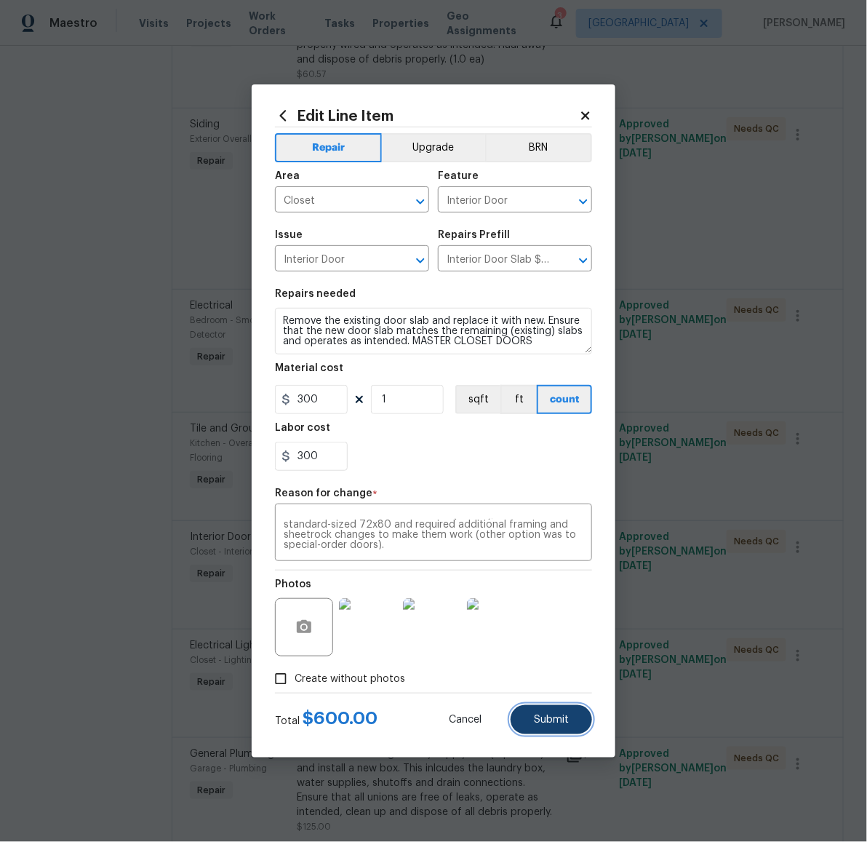
click at [558, 720] on span "Submit" at bounding box center [551, 719] width 35 height 11
type input "2"
type input "100"
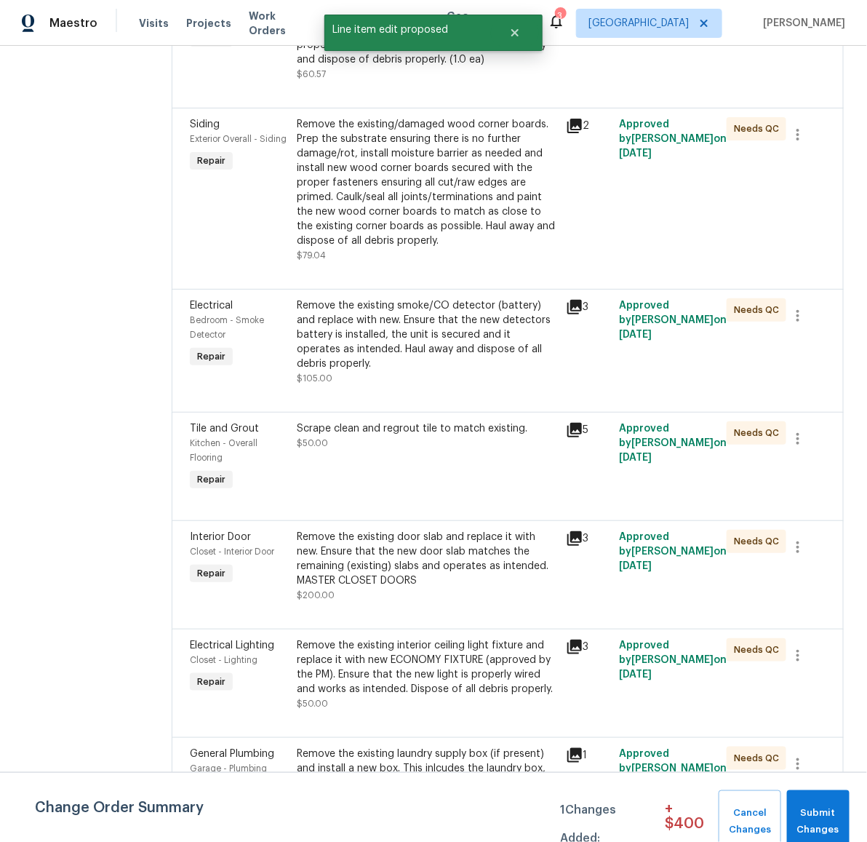
scroll to position [0, 0]
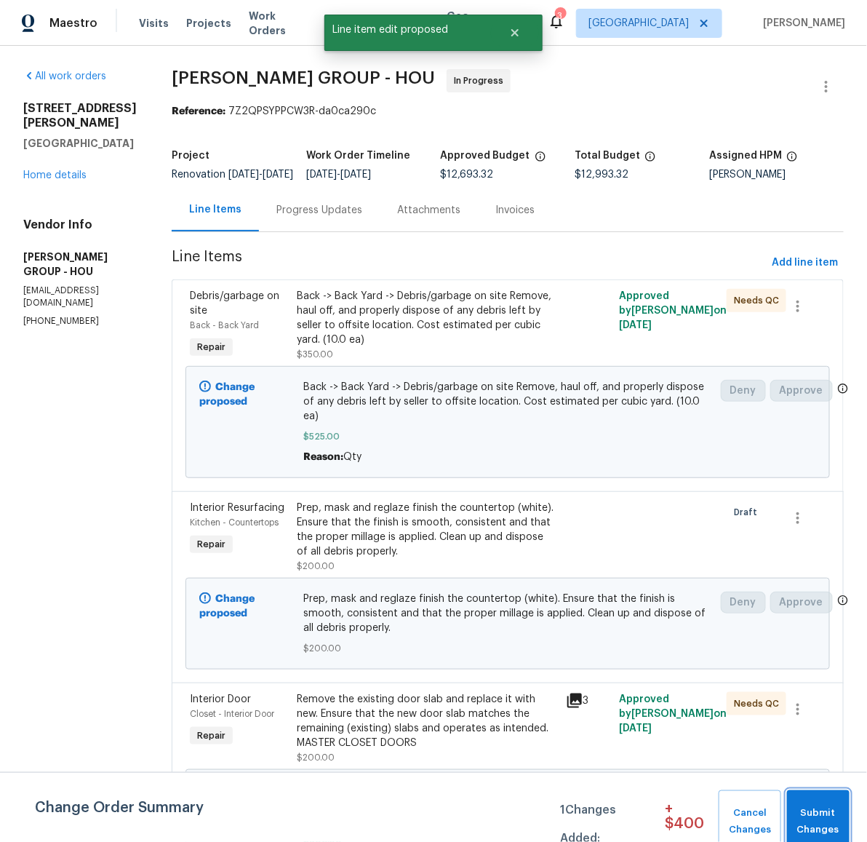
click at [833, 809] on span "Submit Changes" at bounding box center [818, 821] width 48 height 33
